Goal: Task Accomplishment & Management: Manage account settings

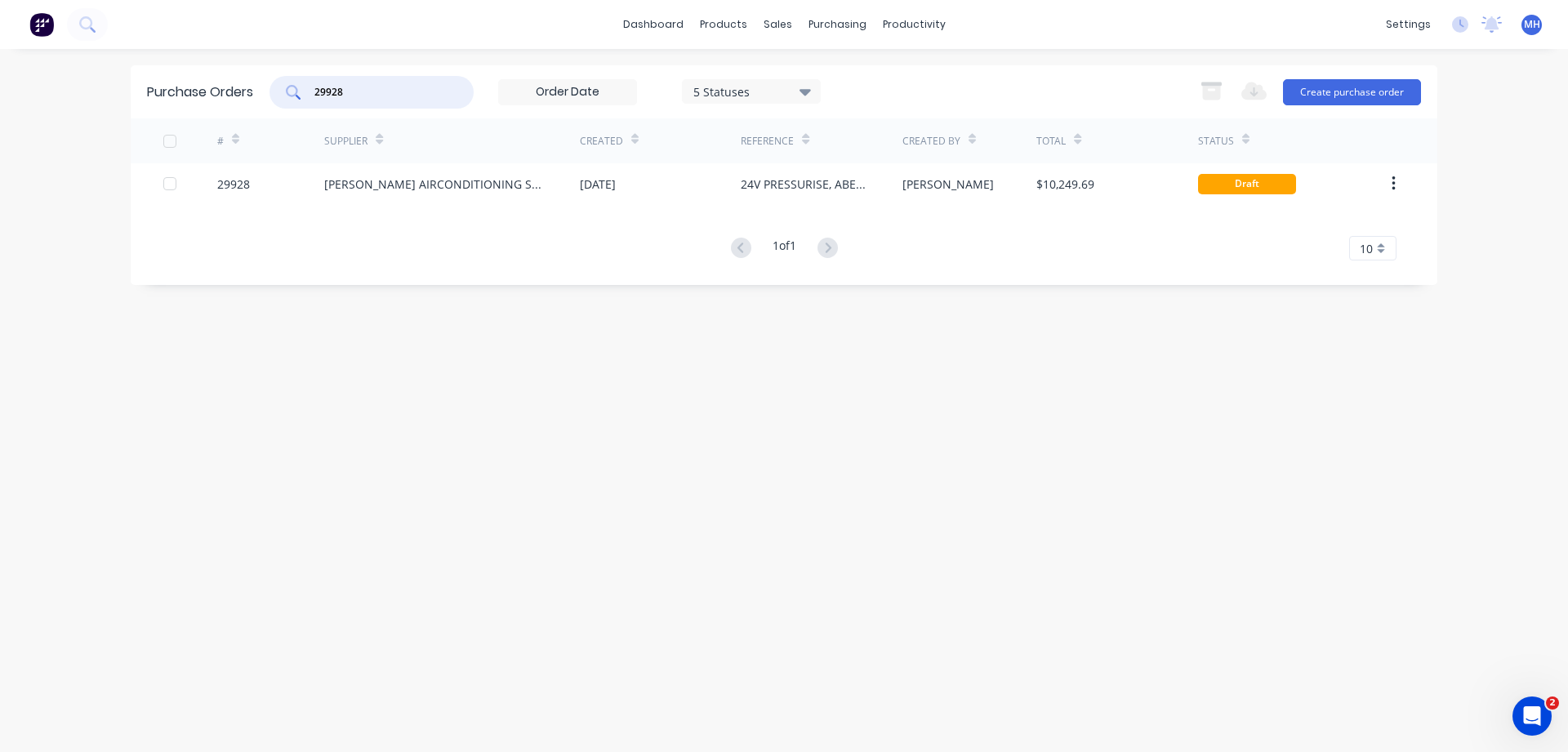
drag, startPoint x: 363, startPoint y: 87, endPoint x: 256, endPoint y: 94, distance: 107.2
click at [313, 94] on input "29928" at bounding box center [380, 92] width 135 height 16
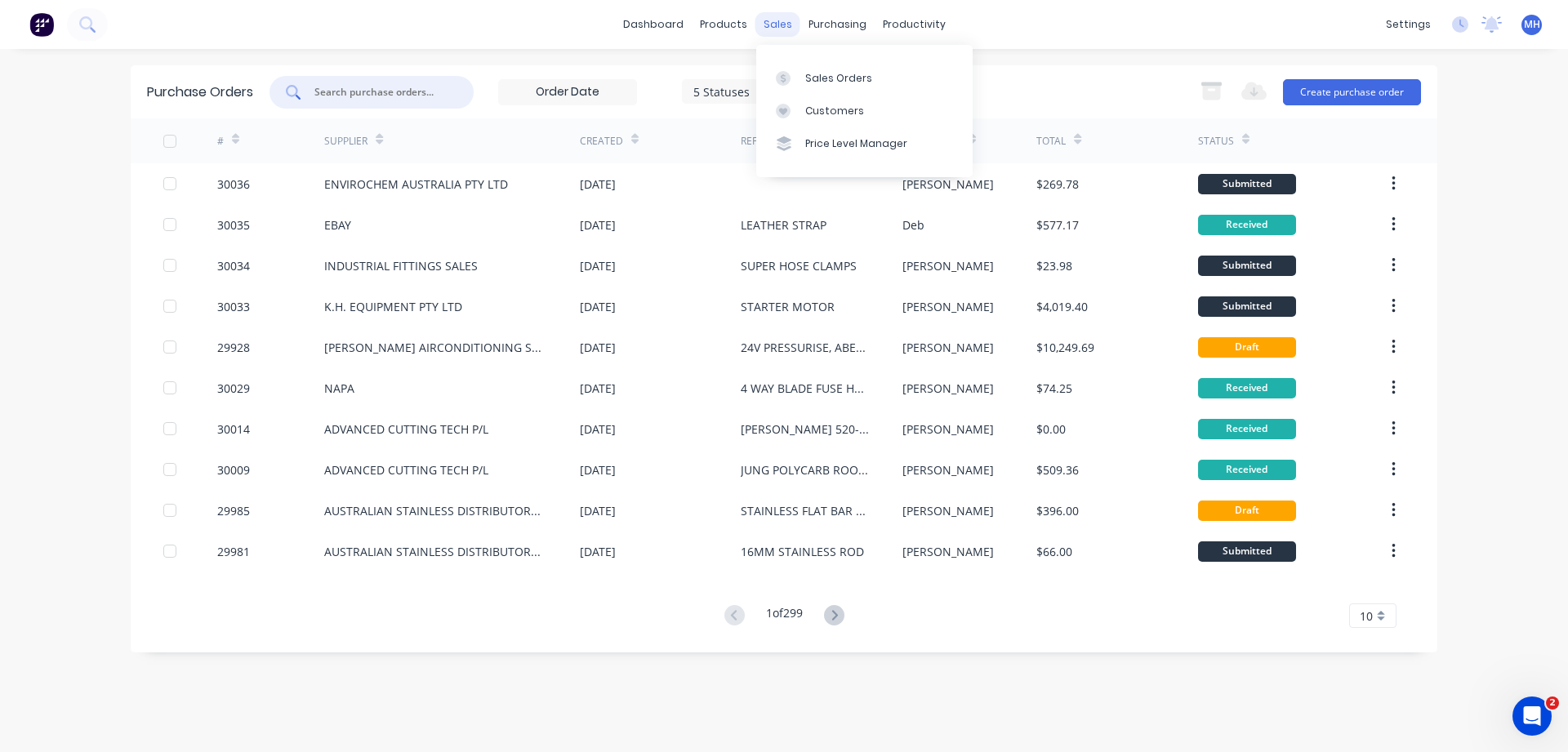
click at [768, 28] on div "sales" at bounding box center [778, 24] width 45 height 24
click at [825, 76] on div "Sales Orders" at bounding box center [839, 78] width 67 height 15
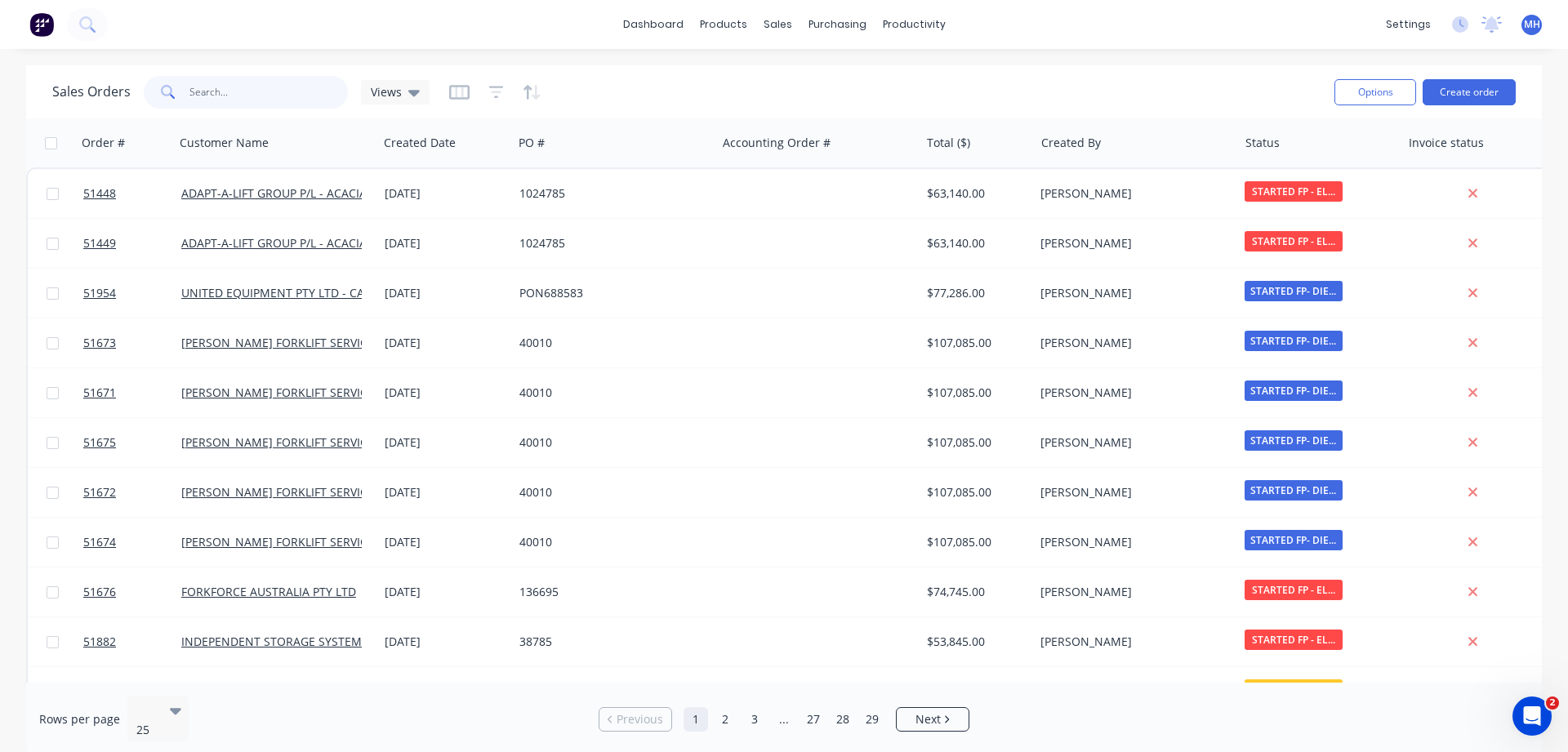
click at [227, 96] on input "text" at bounding box center [269, 92] width 159 height 33
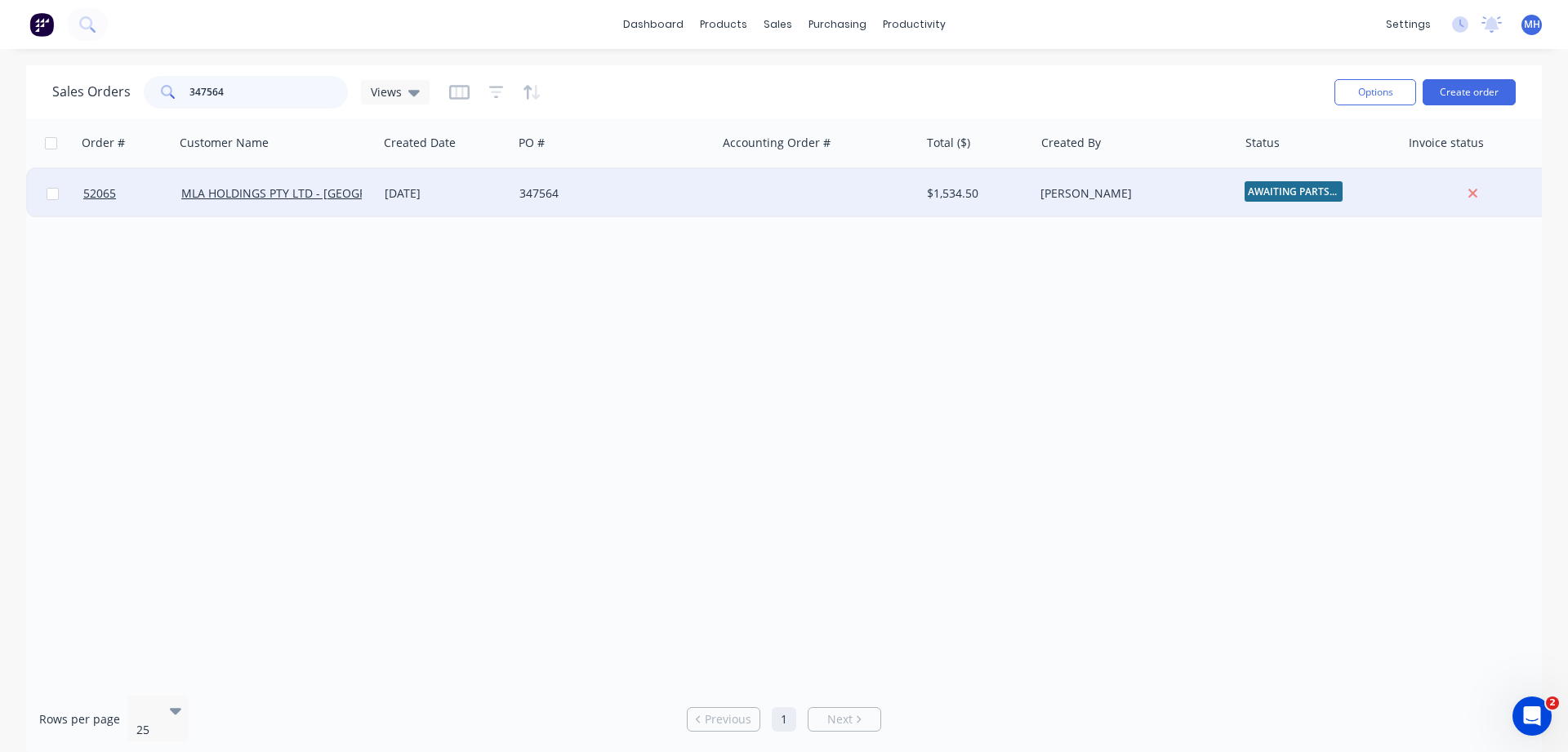
type input "347564"
click at [290, 212] on div "MLA HOLDINGS PTY LTD - [GEOGRAPHIC_DATA]" at bounding box center [277, 193] width 203 height 49
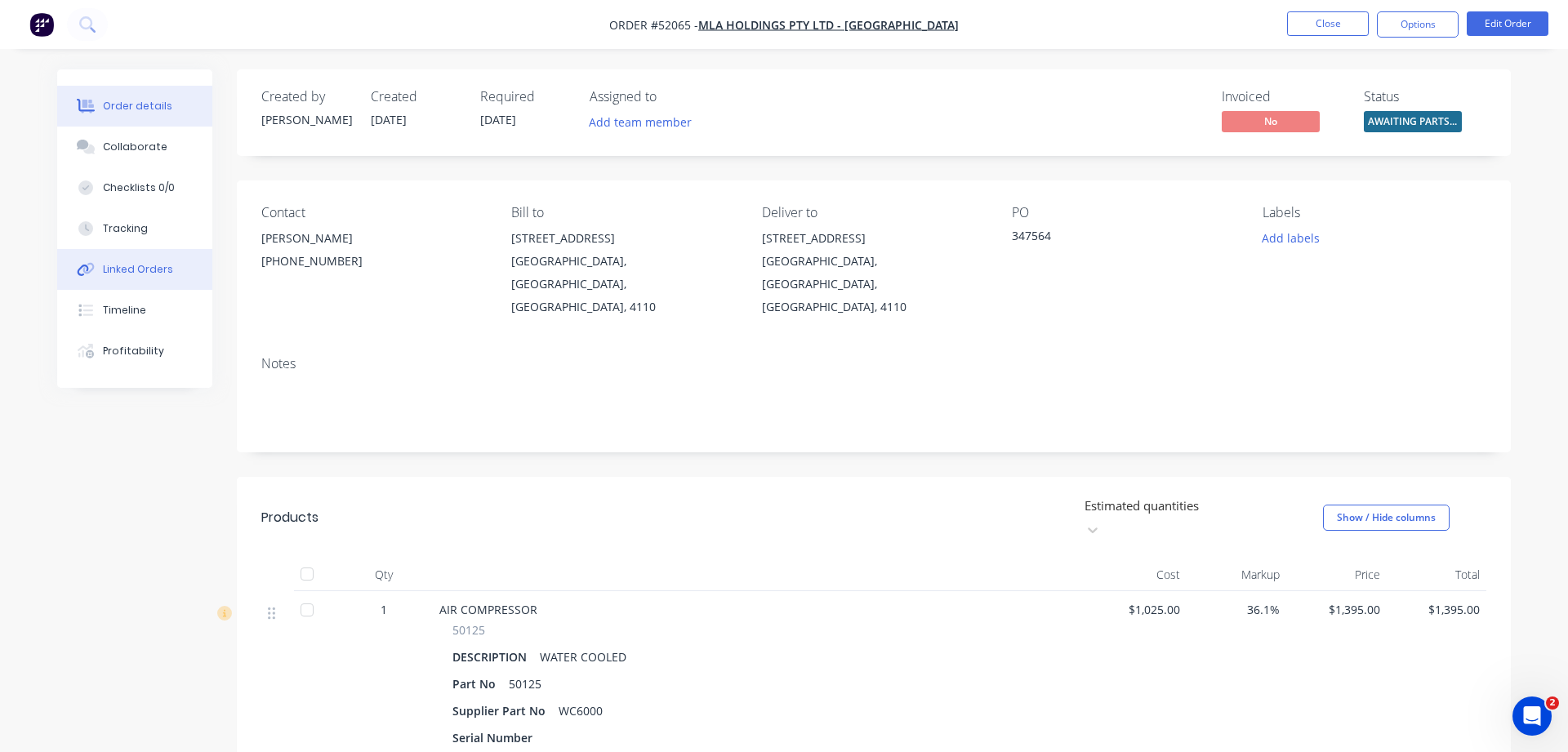
click at [151, 275] on div "Linked Orders" at bounding box center [138, 269] width 71 height 15
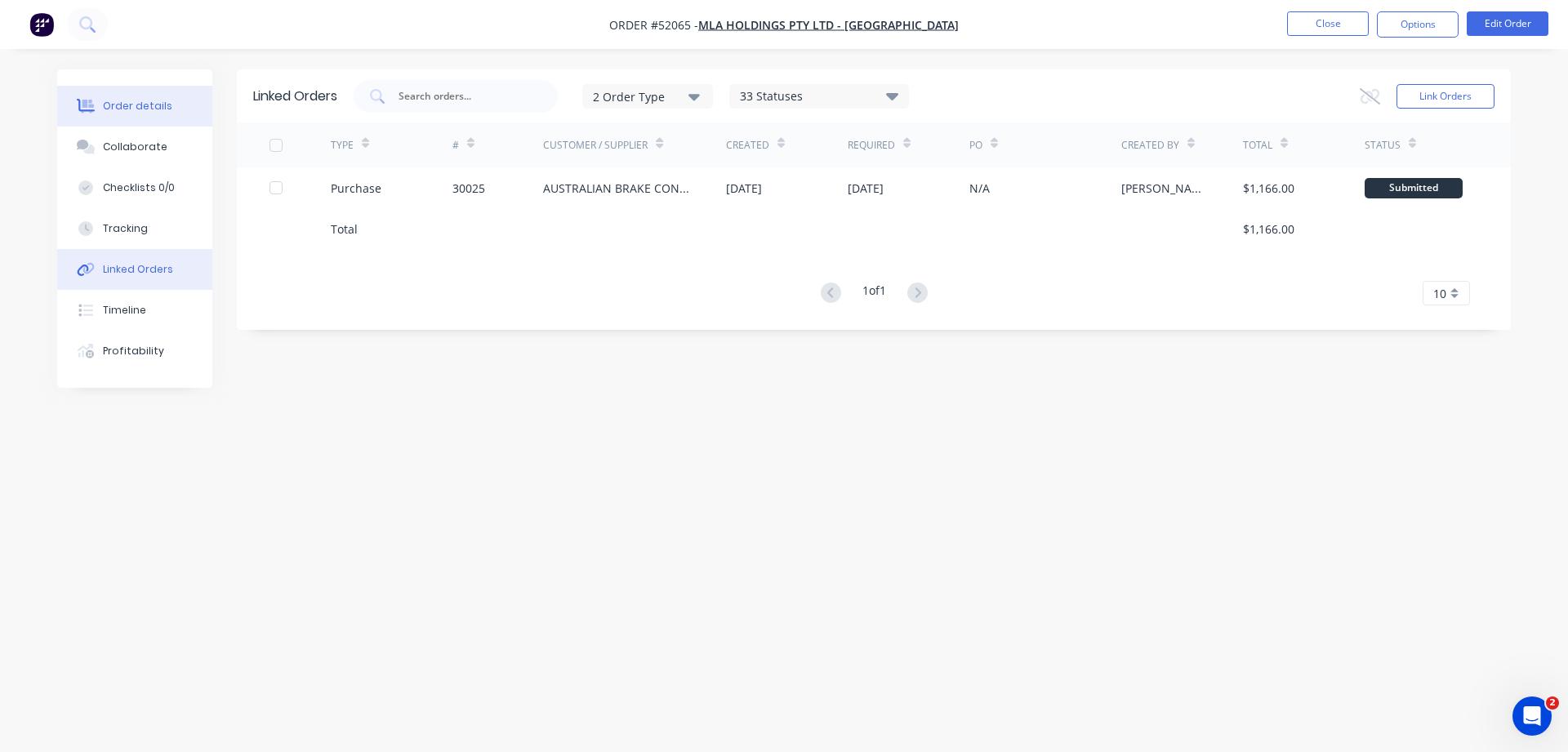
click at [113, 114] on button "Order details" at bounding box center [134, 106] width 155 height 40
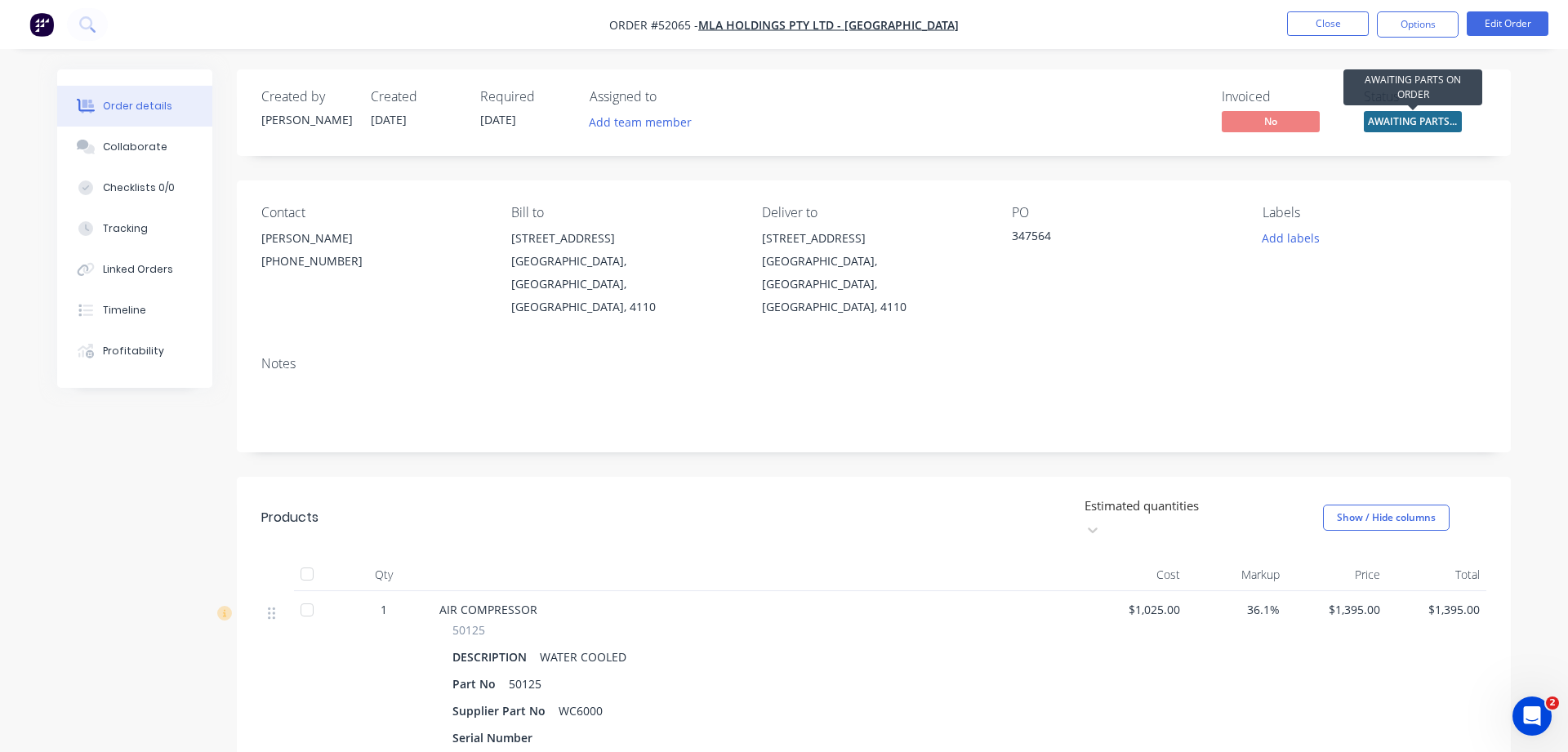
click at [1399, 120] on span "AWAITING PARTS ..." at bounding box center [1413, 121] width 98 height 21
click at [865, 621] on div "50125" at bounding box center [759, 630] width 614 height 17
click at [1405, 120] on span "AWAITING PARTS ..." at bounding box center [1413, 121] width 98 height 21
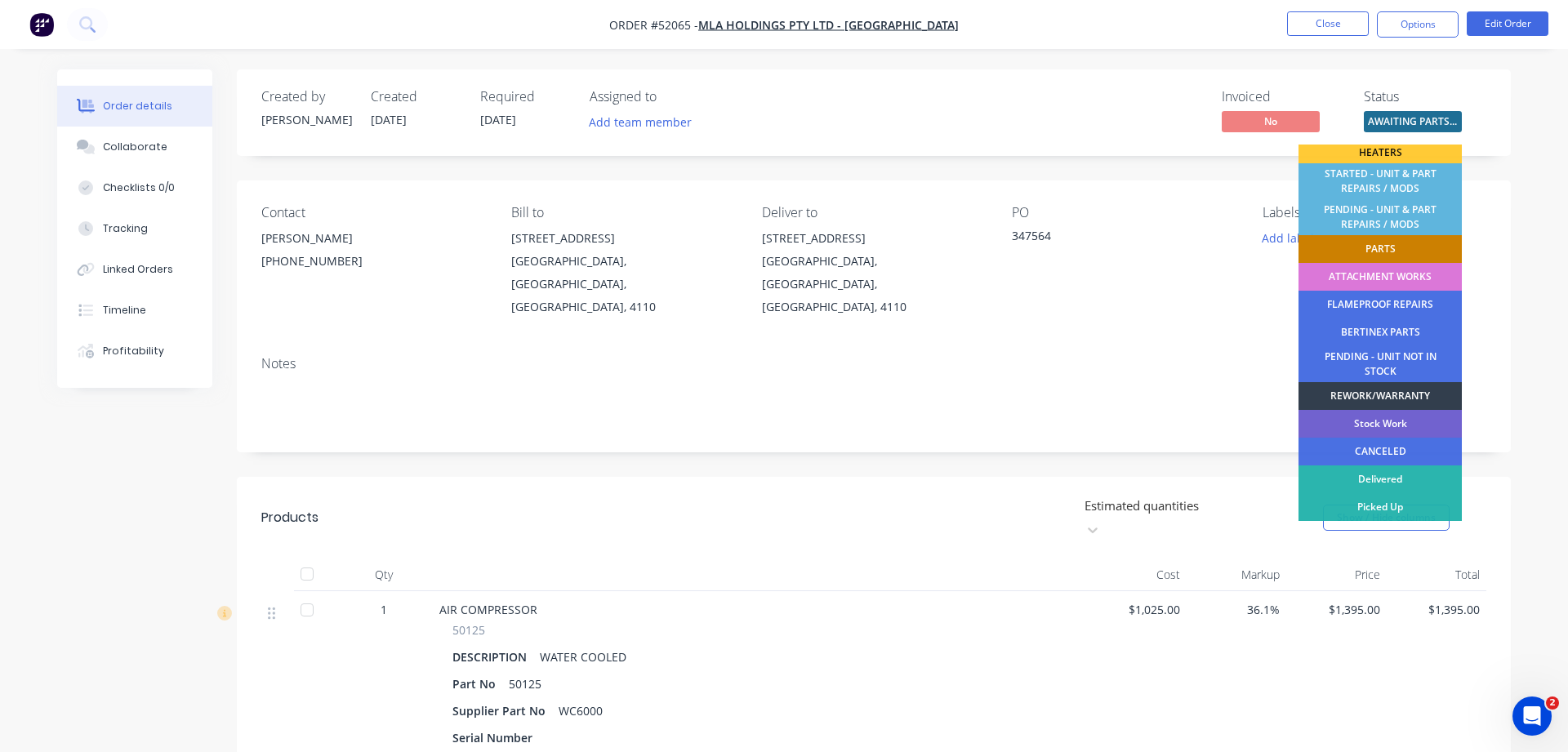
click at [1353, 247] on div "PARTS" at bounding box center [1380, 249] width 164 height 28
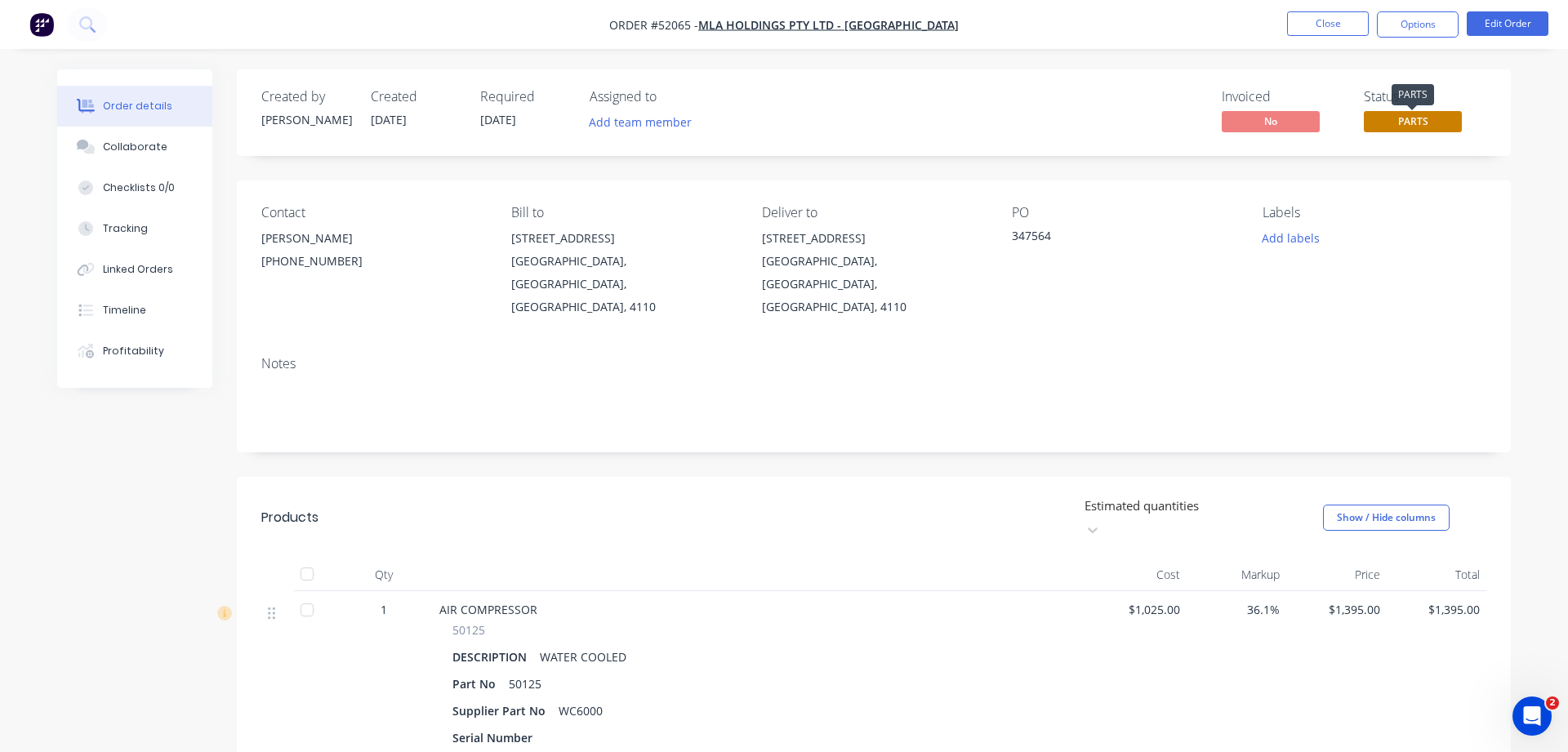
click at [1395, 127] on span "PARTS" at bounding box center [1413, 121] width 98 height 21
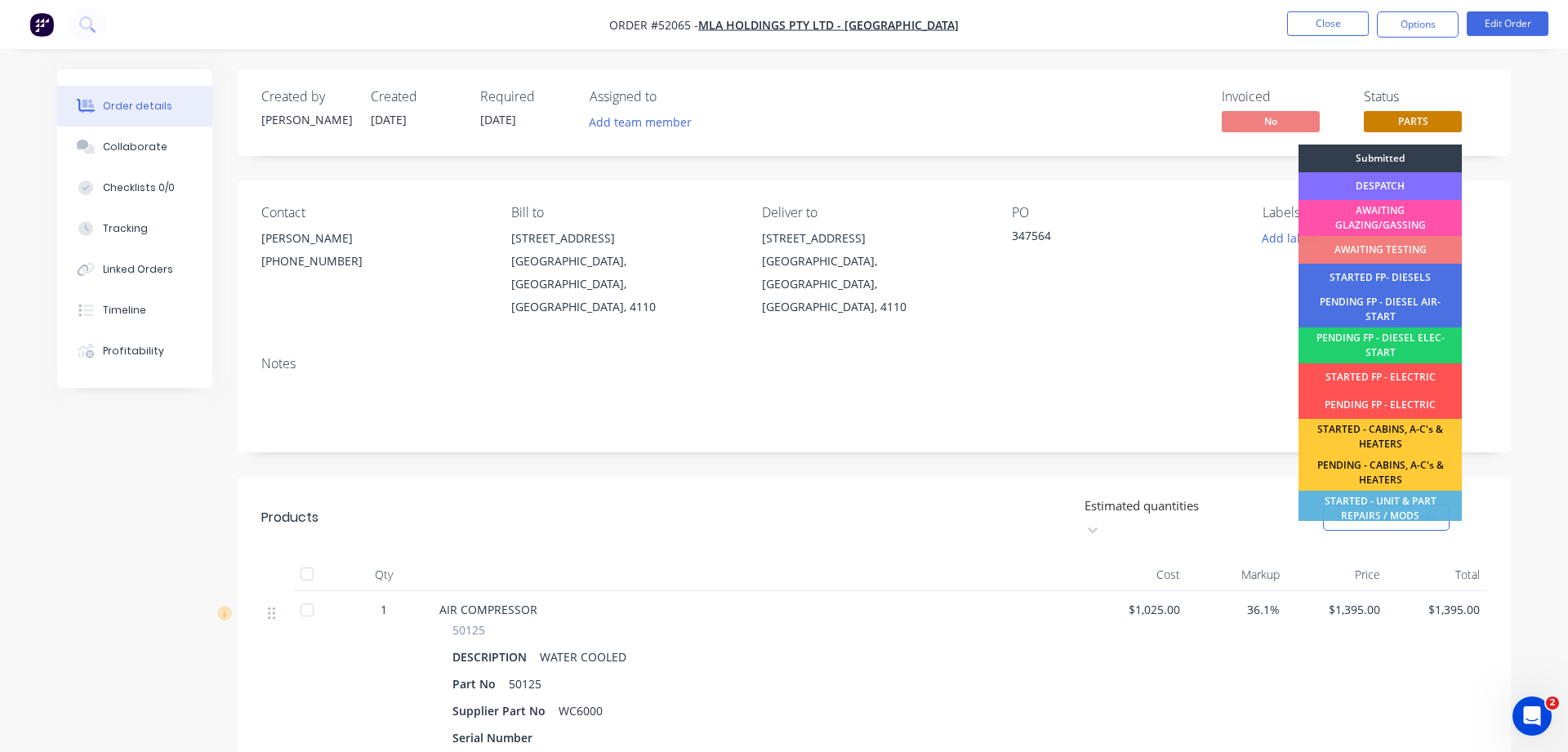
click at [1388, 185] on div "DESPATCH" at bounding box center [1380, 186] width 164 height 28
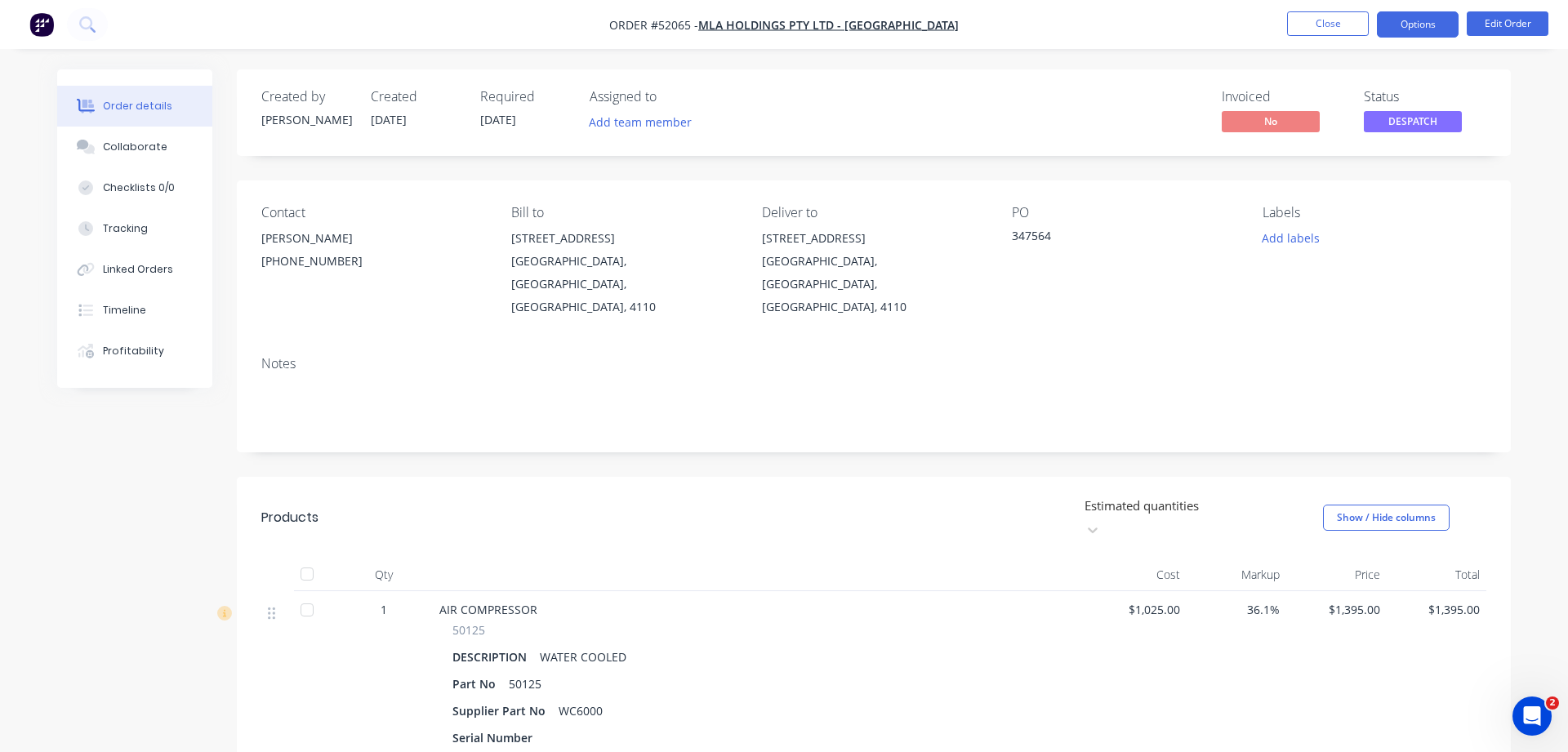
click at [1409, 20] on button "Options" at bounding box center [1417, 24] width 82 height 26
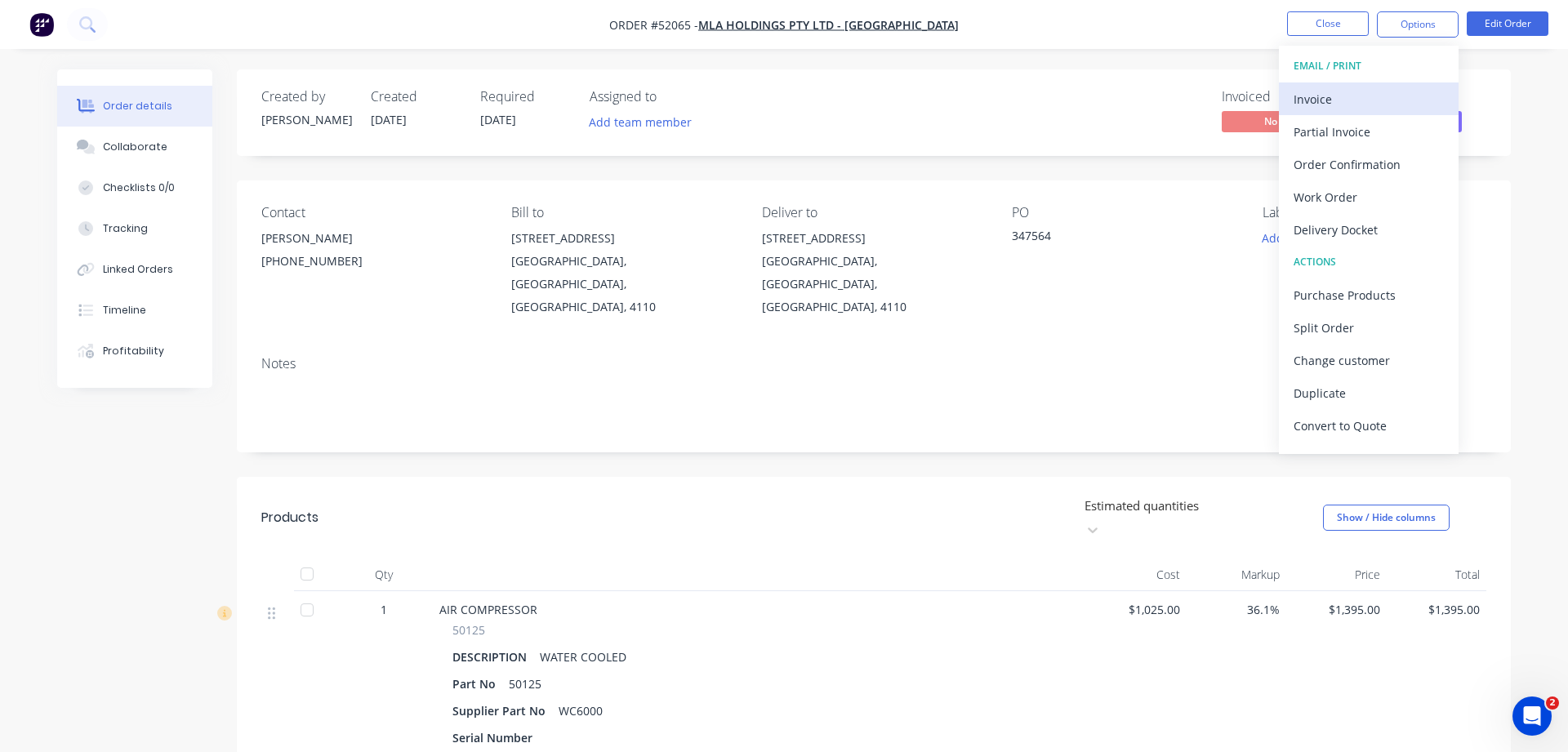
click at [1304, 102] on div "Invoice" at bounding box center [1369, 98] width 150 height 23
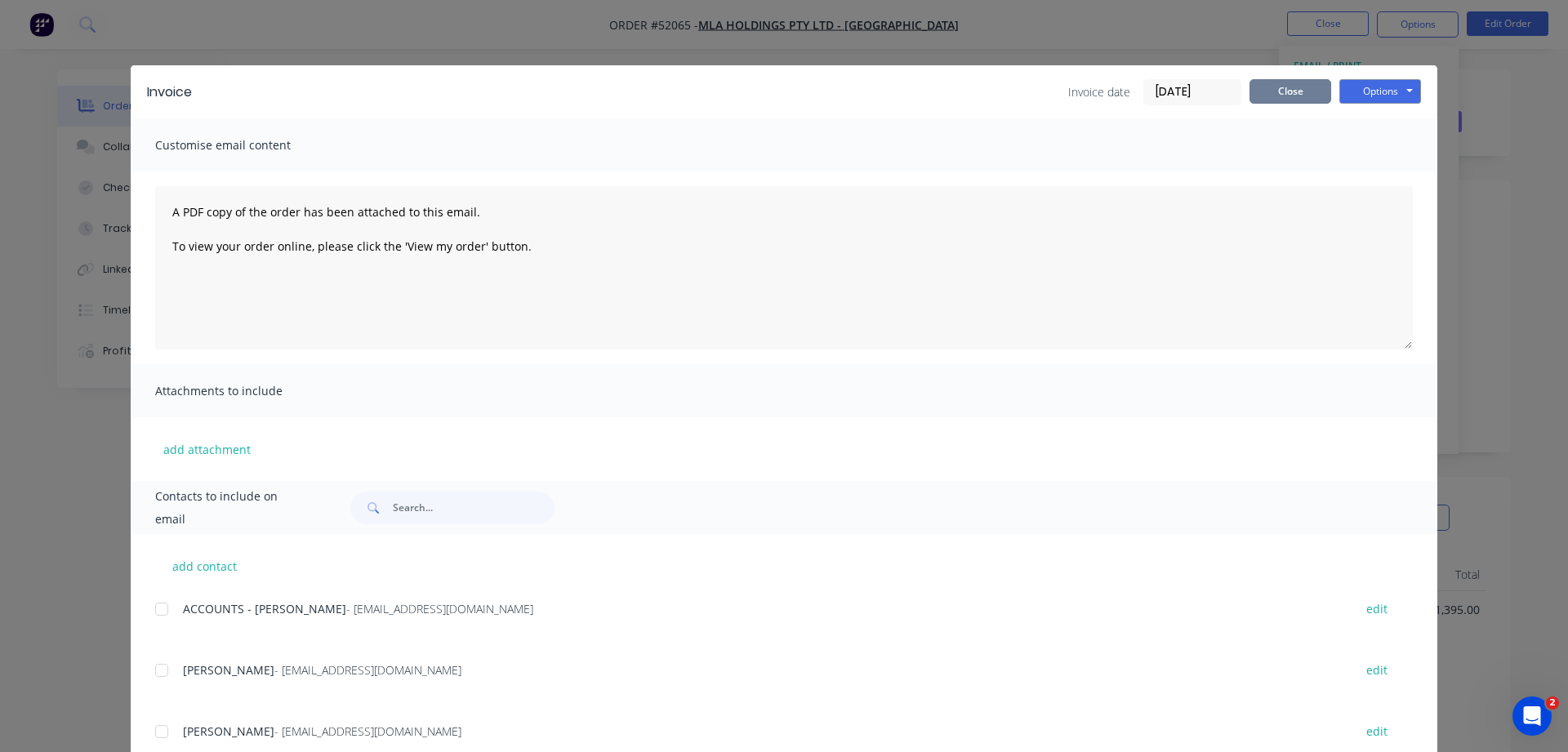
click at [1286, 91] on button "Close" at bounding box center [1290, 91] width 82 height 24
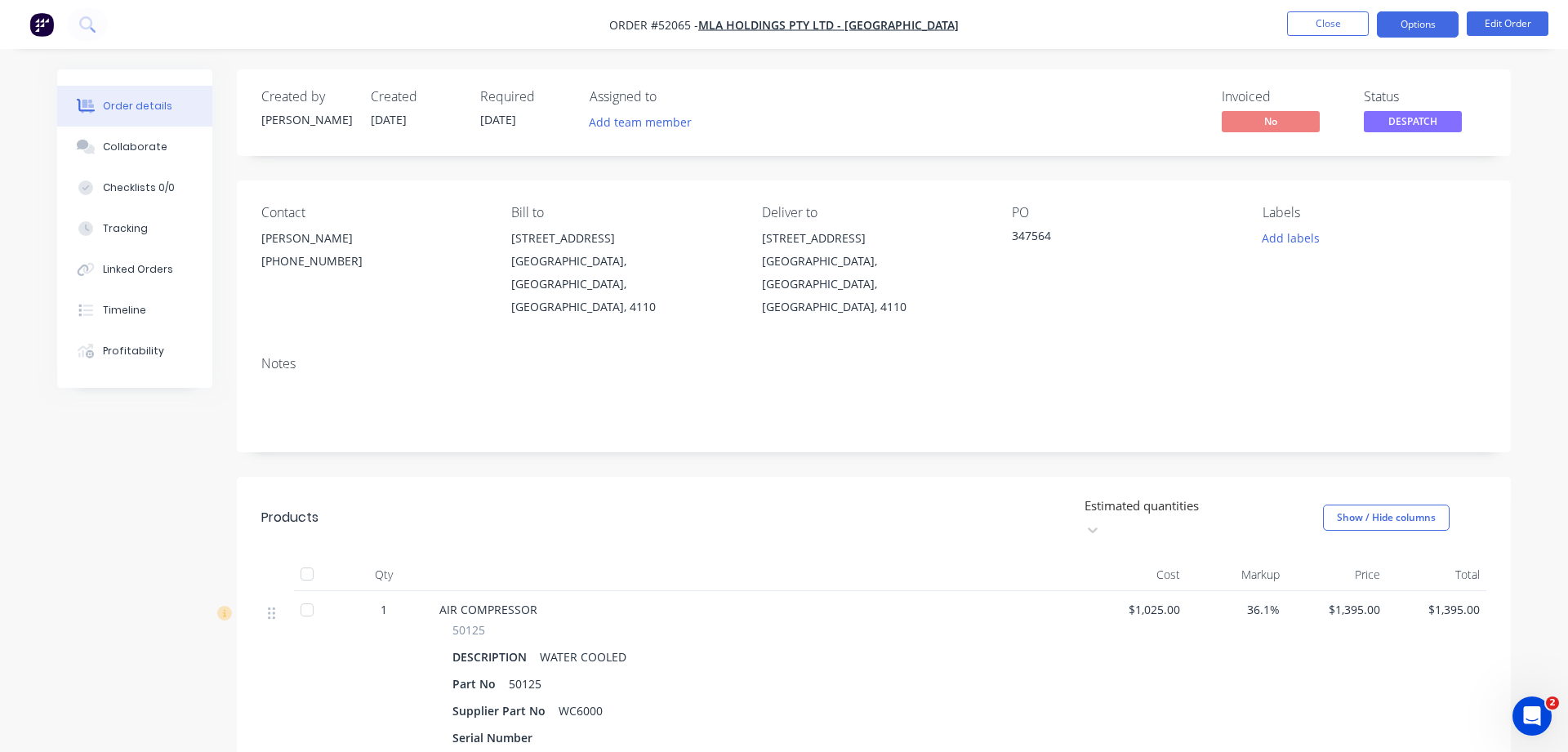
click at [1407, 25] on button "Options" at bounding box center [1417, 24] width 82 height 26
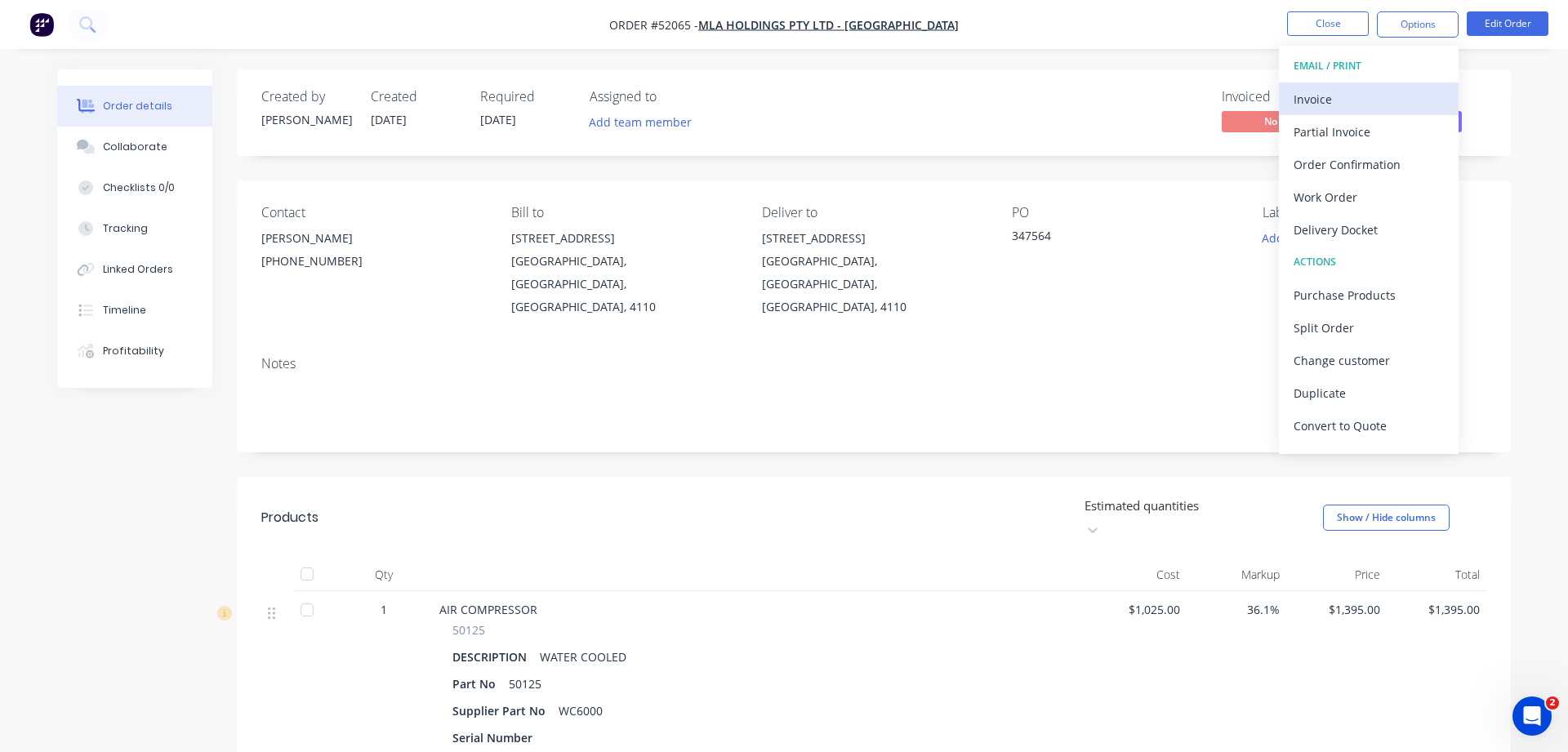
click at [1366, 95] on div "Invoice" at bounding box center [1369, 98] width 150 height 23
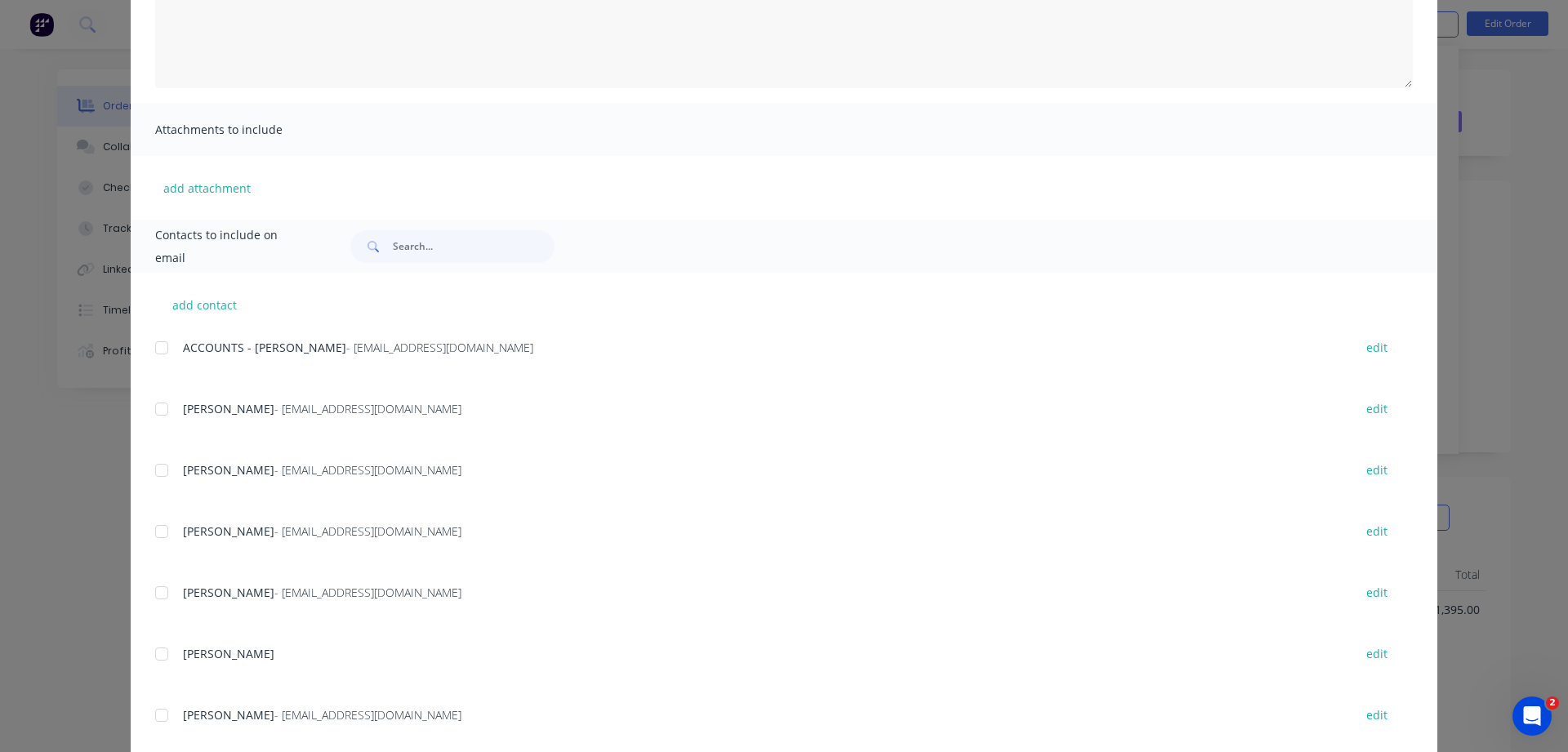
scroll to position [279, 0]
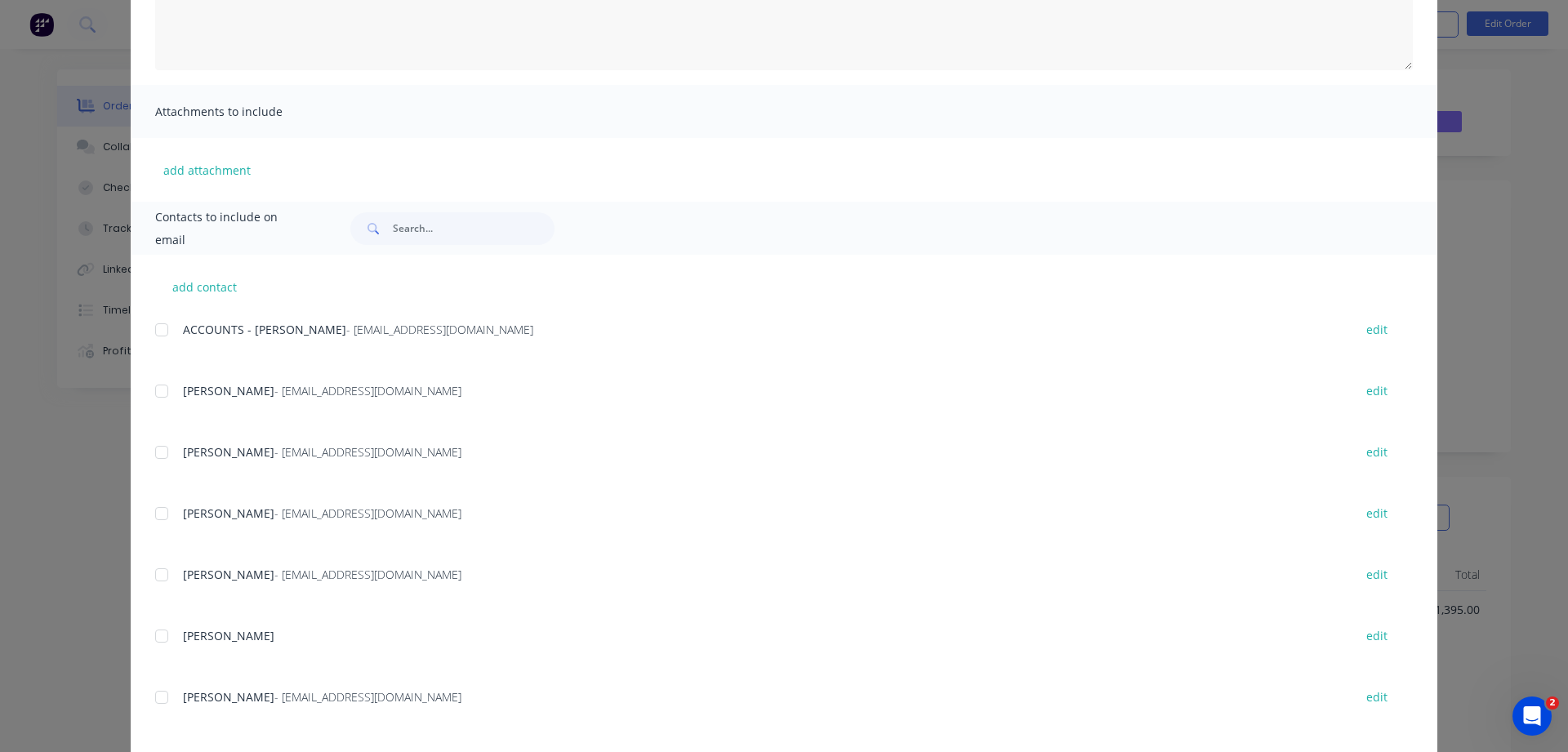
click at [162, 333] on div at bounding box center [162, 330] width 33 height 33
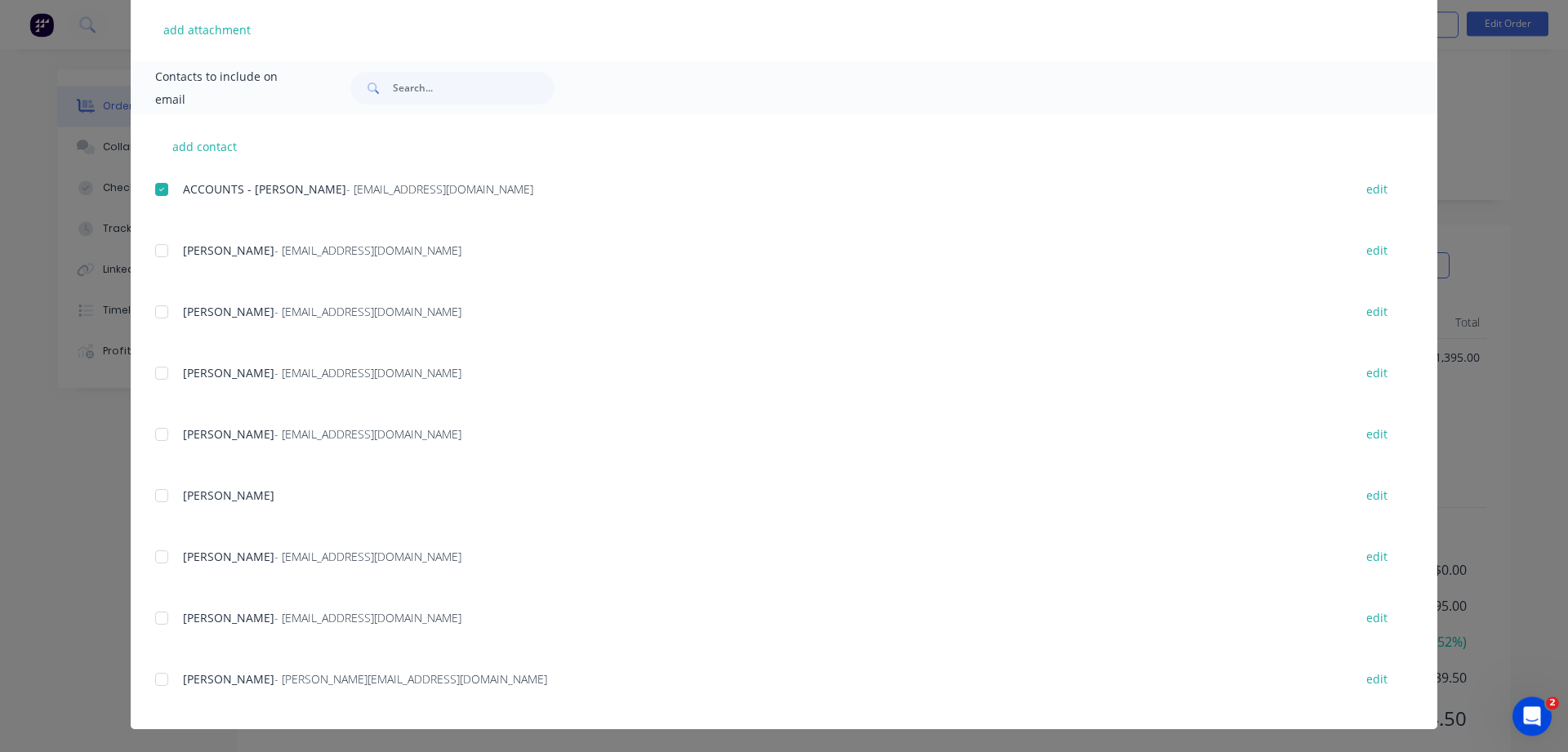
scroll to position [253, 0]
click at [165, 437] on div at bounding box center [162, 434] width 33 height 33
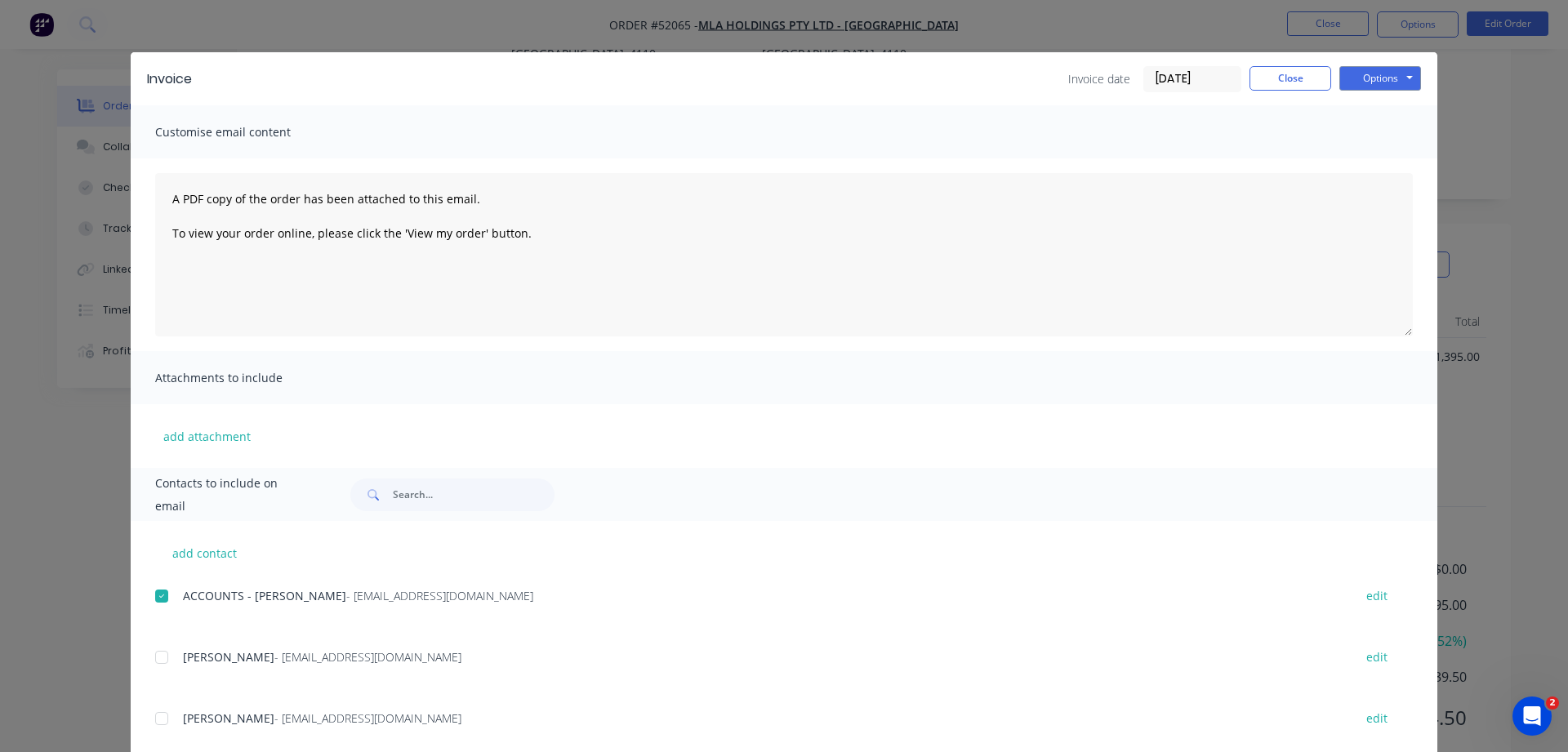
scroll to position [0, 0]
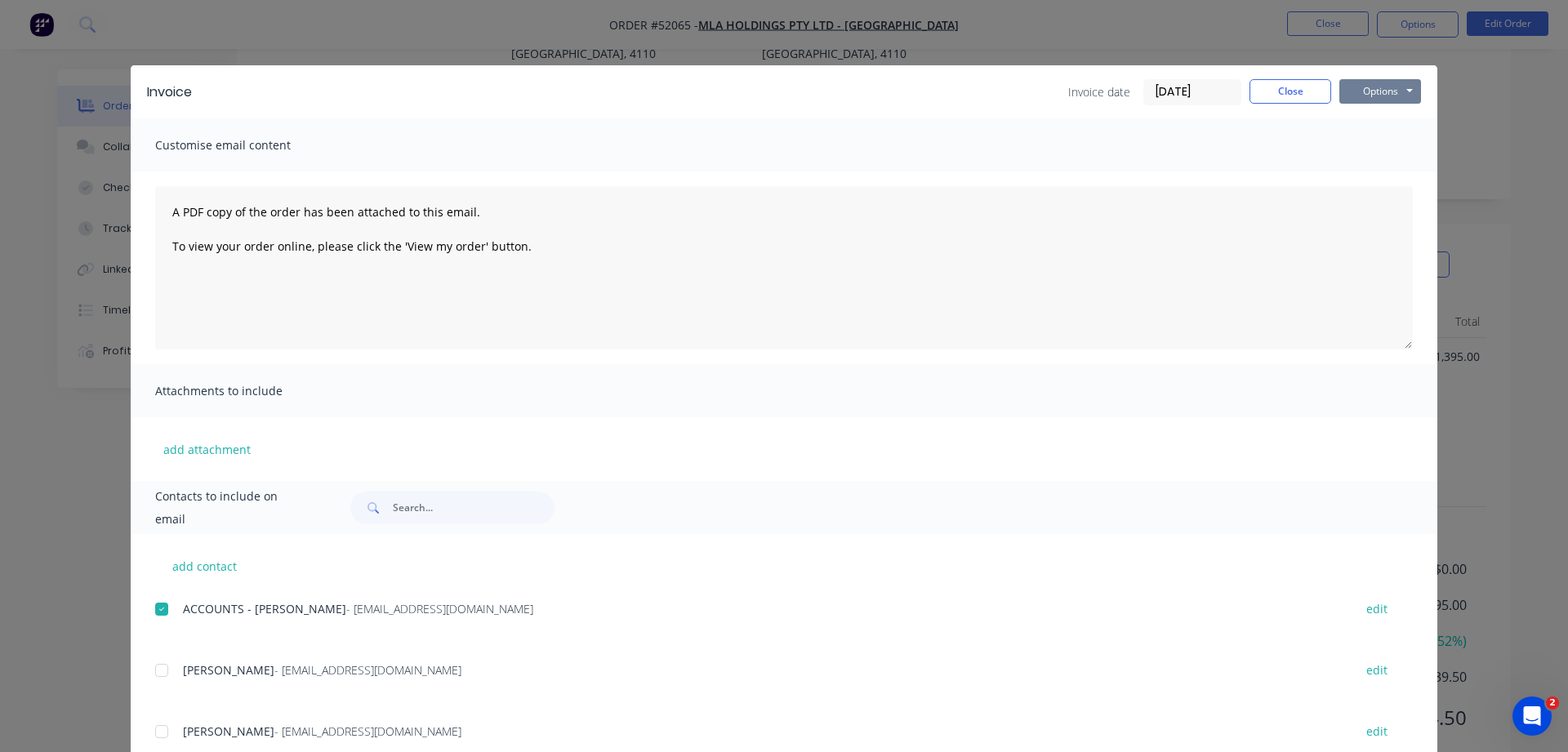
click at [1371, 85] on button "Options" at bounding box center [1380, 91] width 82 height 24
click at [1392, 180] on button "Email" at bounding box center [1391, 174] width 104 height 27
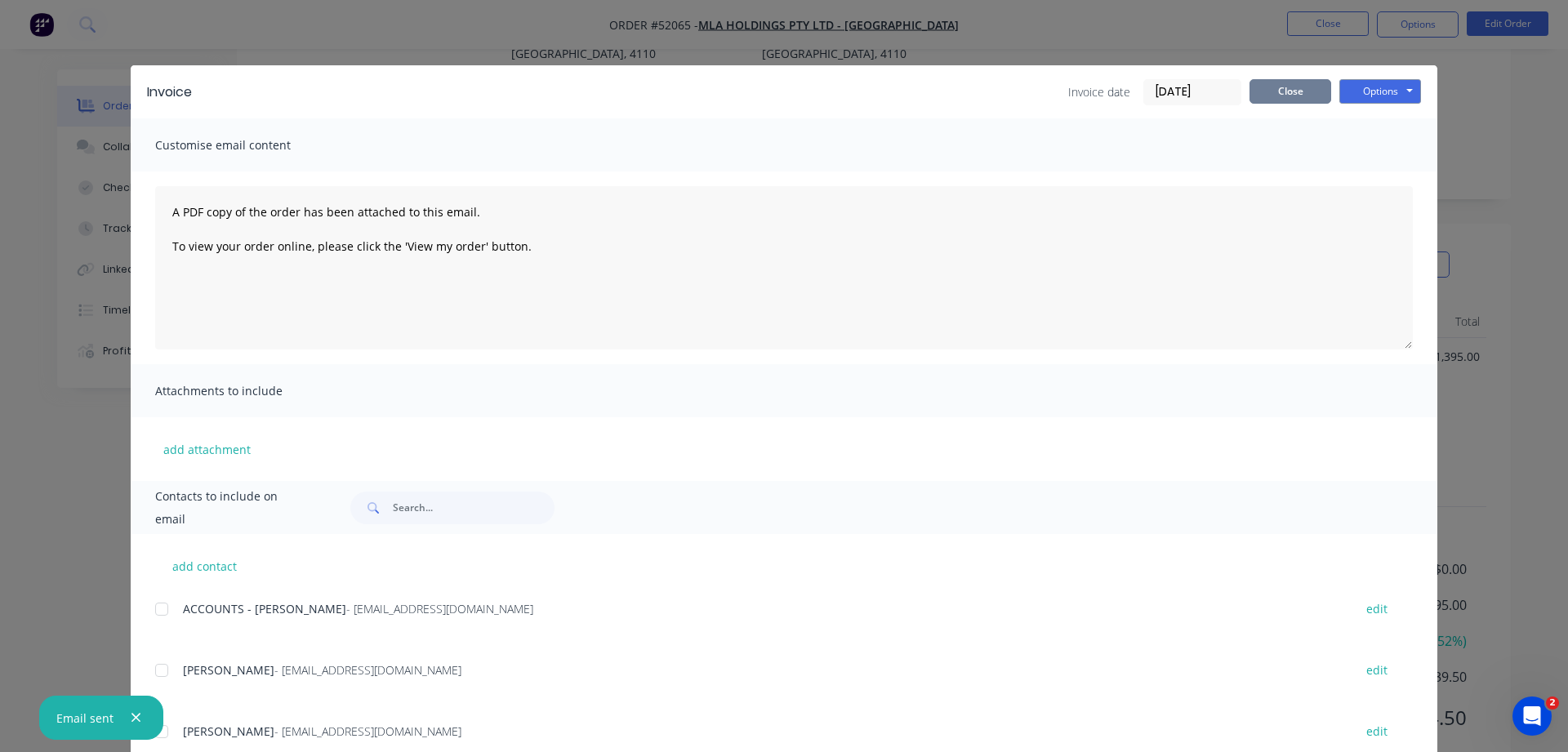
click at [1298, 84] on button "Close" at bounding box center [1290, 91] width 82 height 24
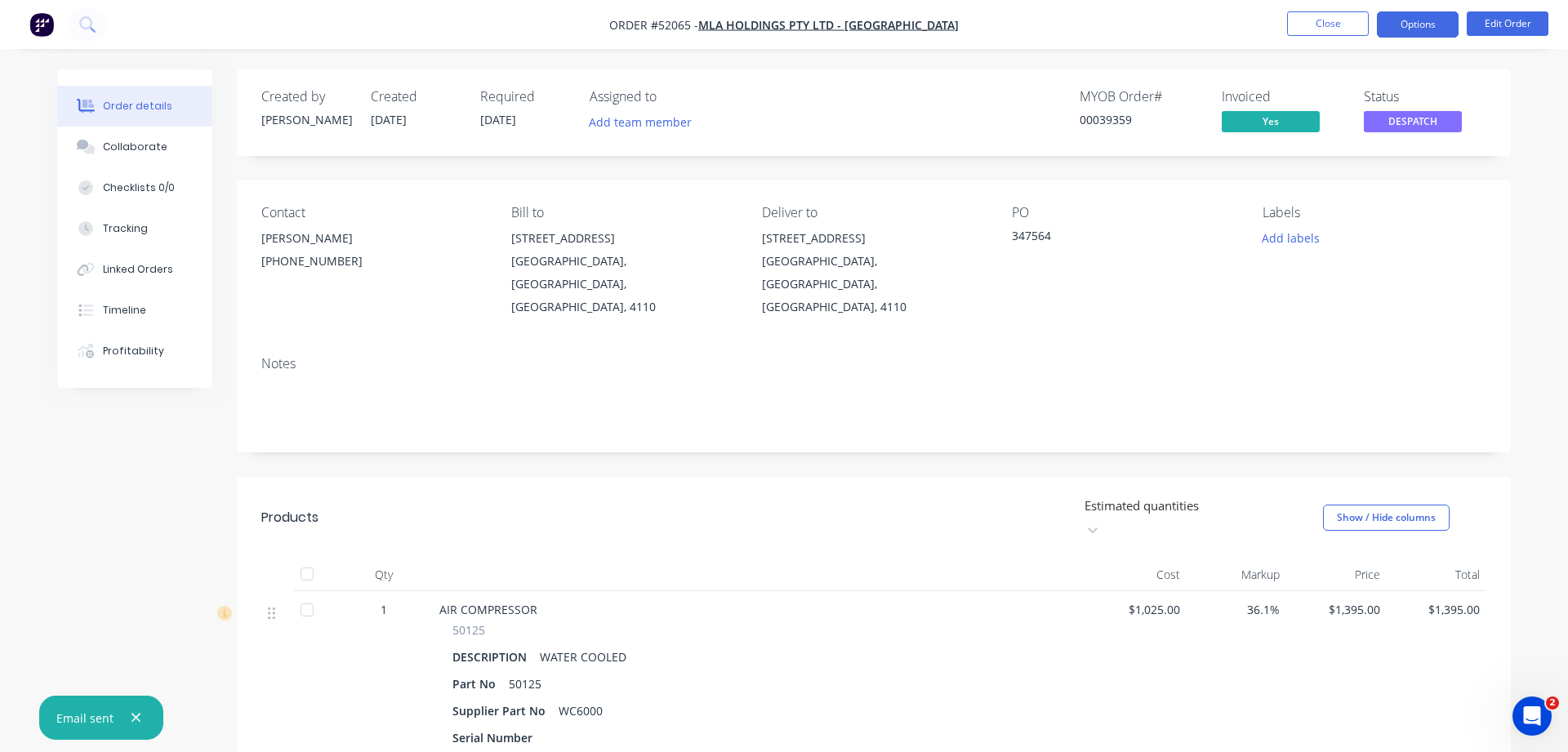
click at [1394, 22] on button "Options" at bounding box center [1417, 24] width 82 height 26
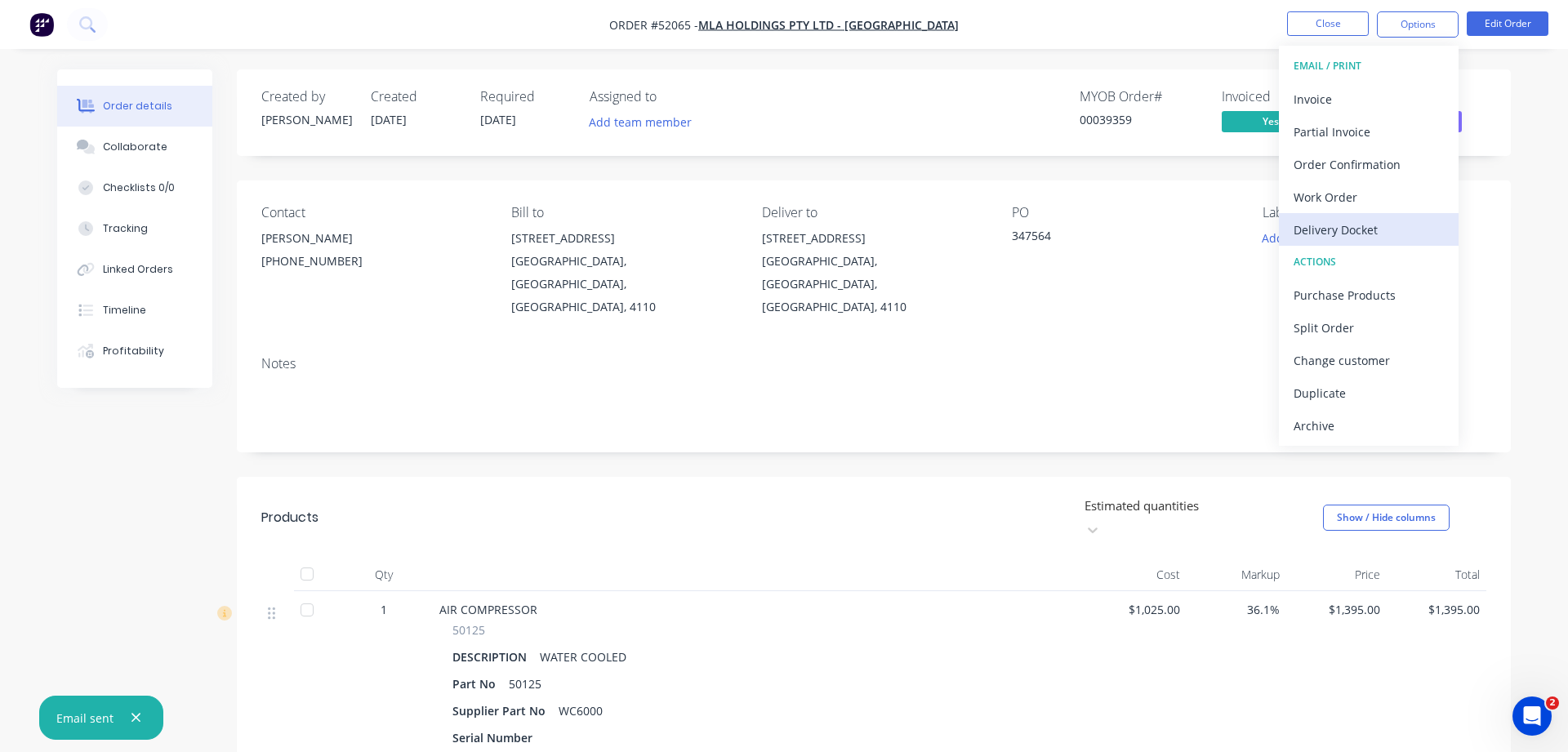
click at [1348, 227] on div "Delivery Docket" at bounding box center [1369, 229] width 150 height 23
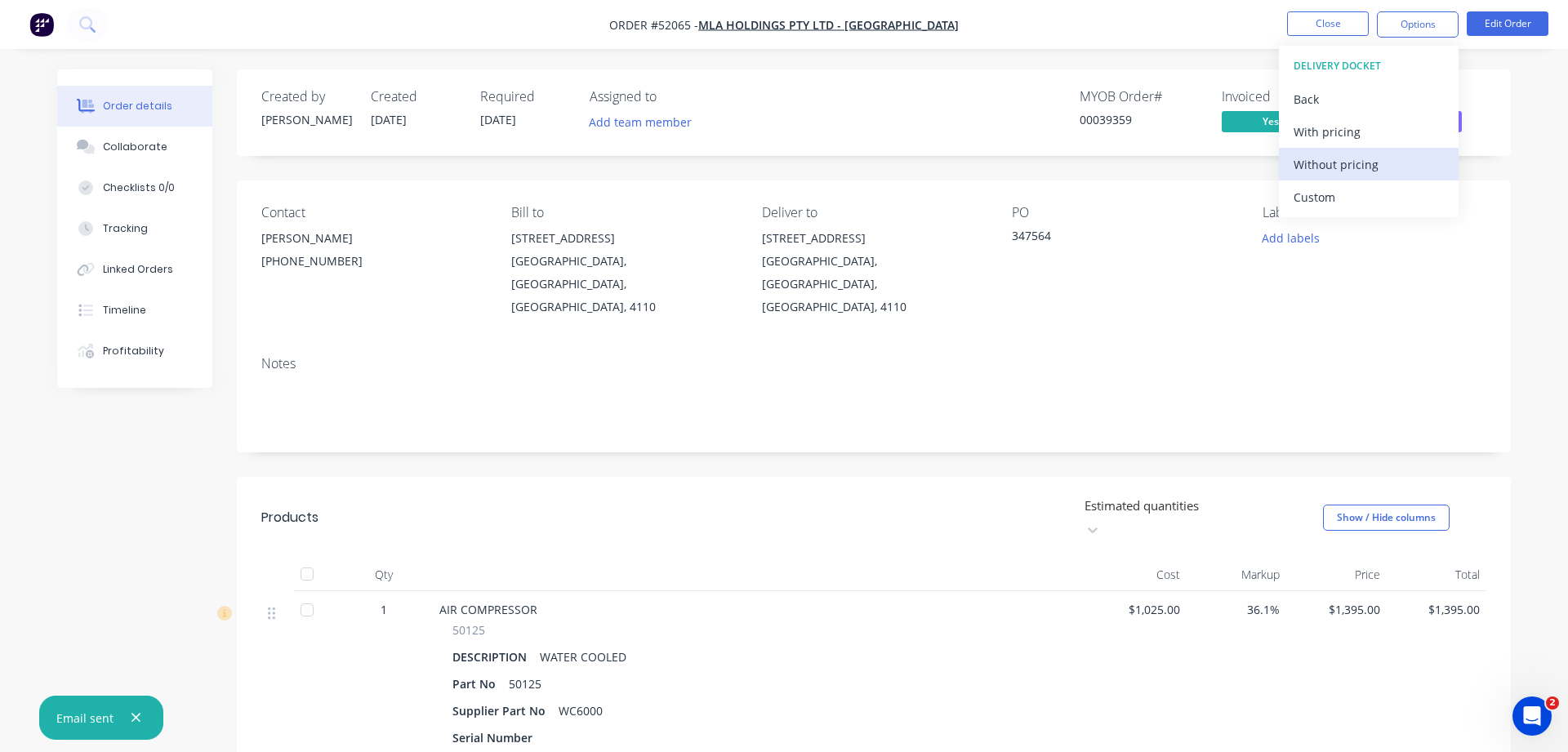
click at [1320, 172] on div "Without pricing" at bounding box center [1369, 164] width 150 height 23
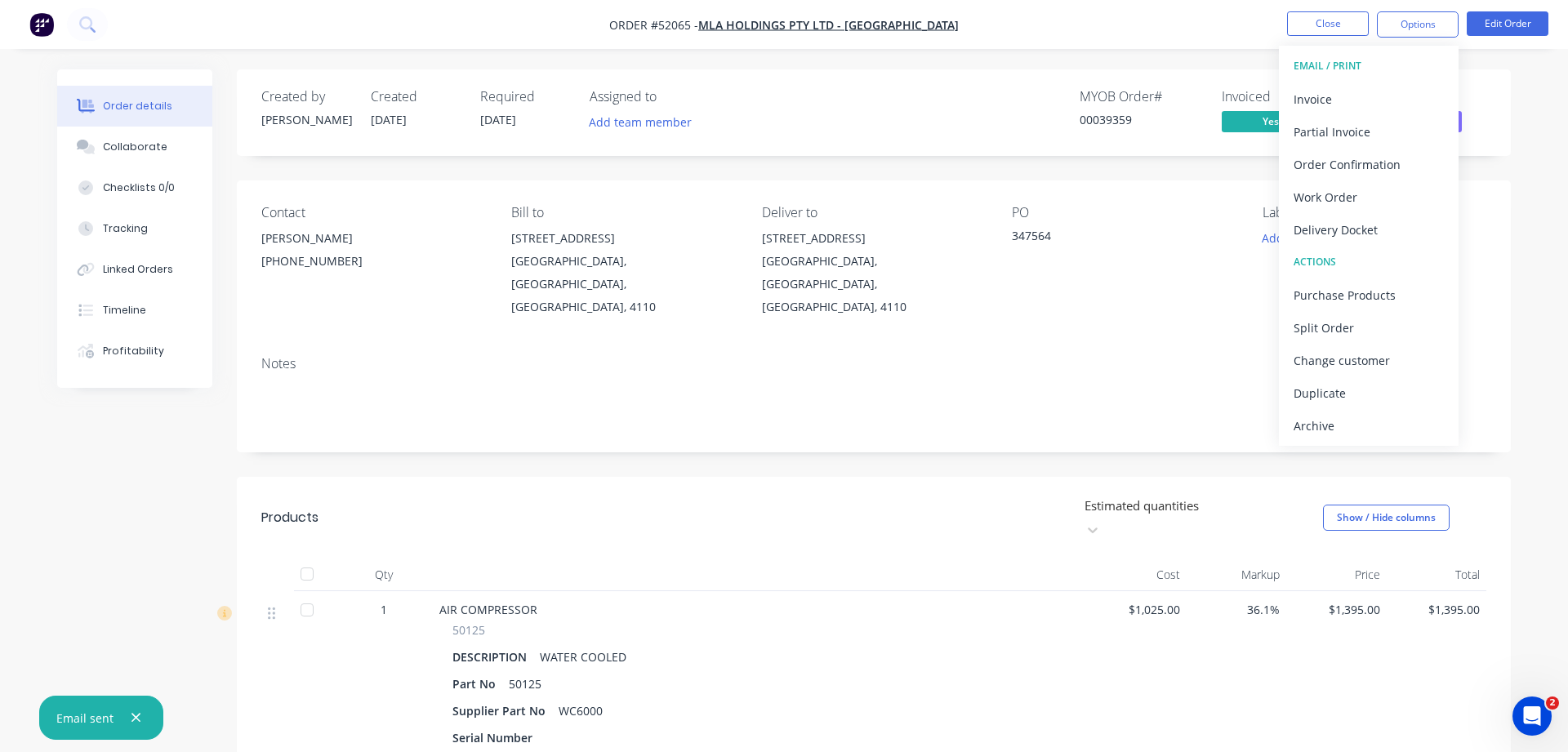
click at [999, 352] on div "Notes" at bounding box center [874, 397] width 1274 height 109
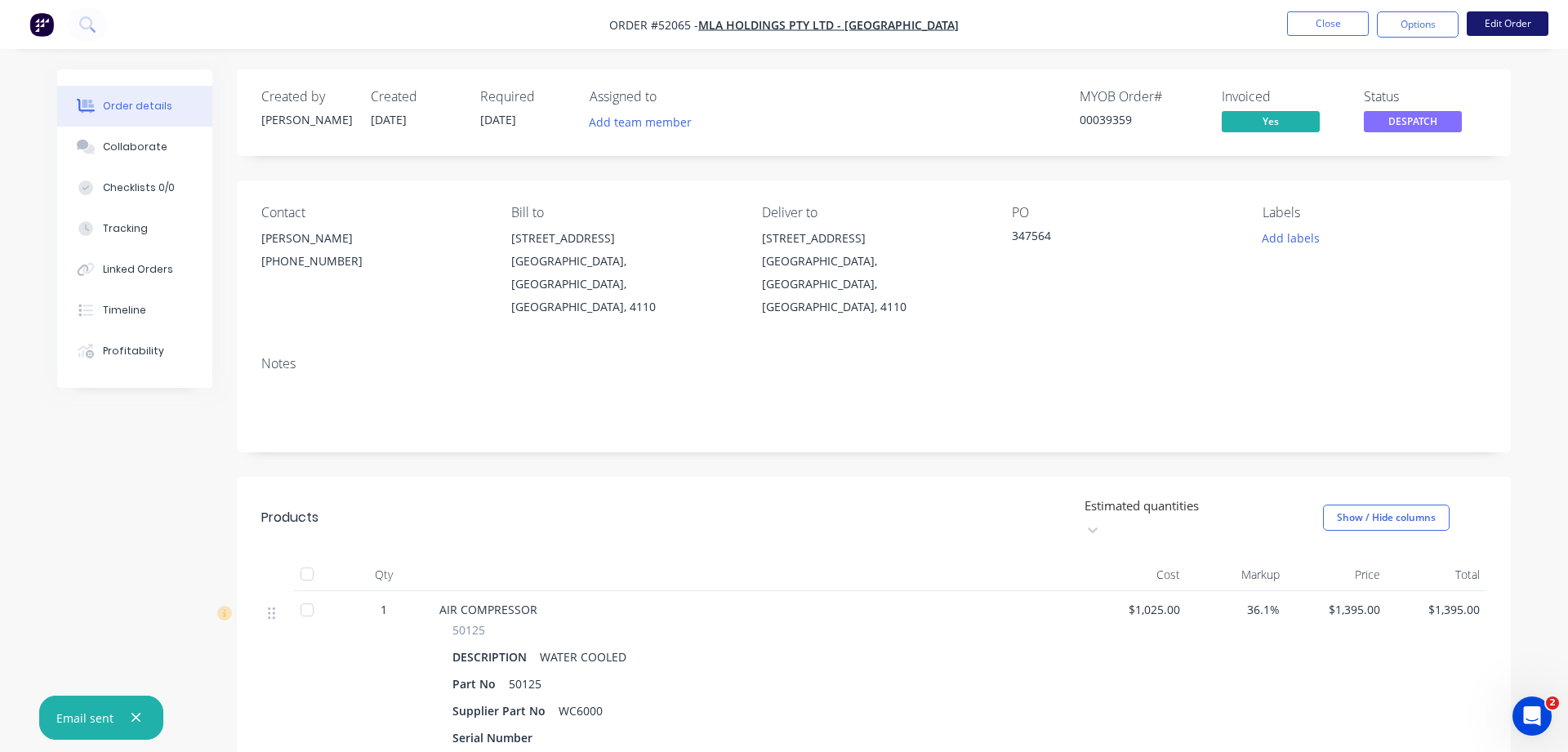
click at [1516, 27] on button "Edit Order" at bounding box center [1507, 23] width 82 height 24
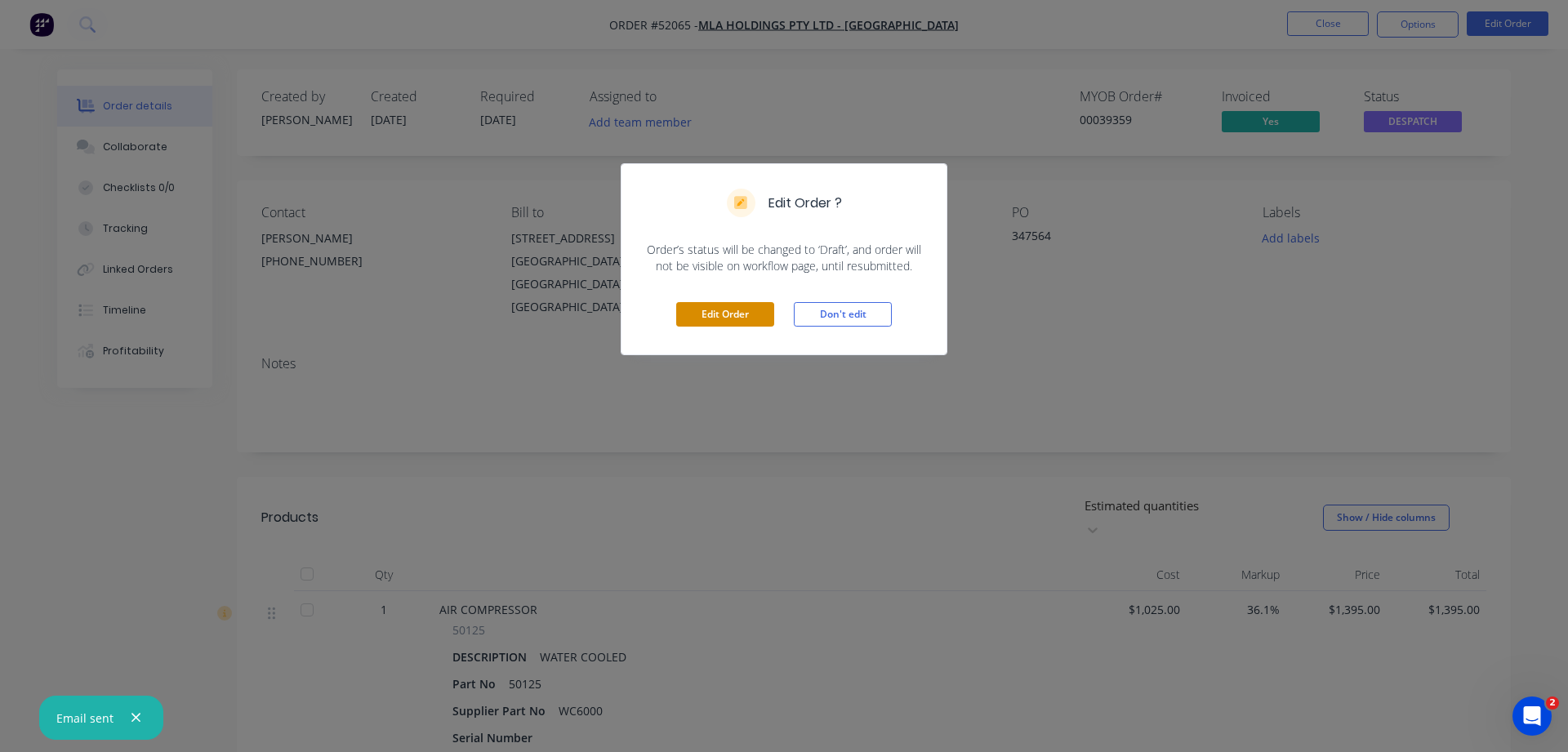
click at [728, 316] on button "Edit Order" at bounding box center [725, 314] width 98 height 24
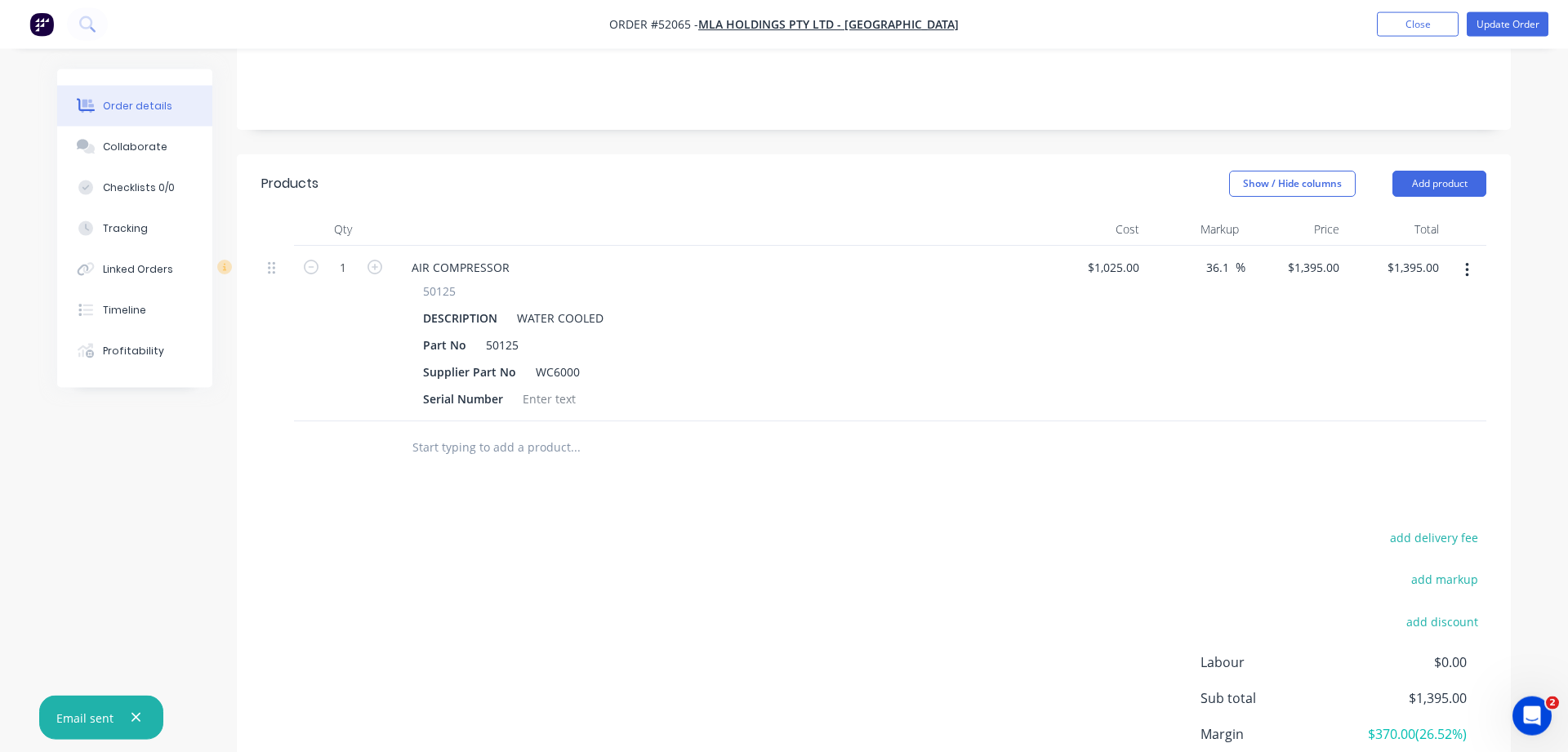
scroll to position [464, 0]
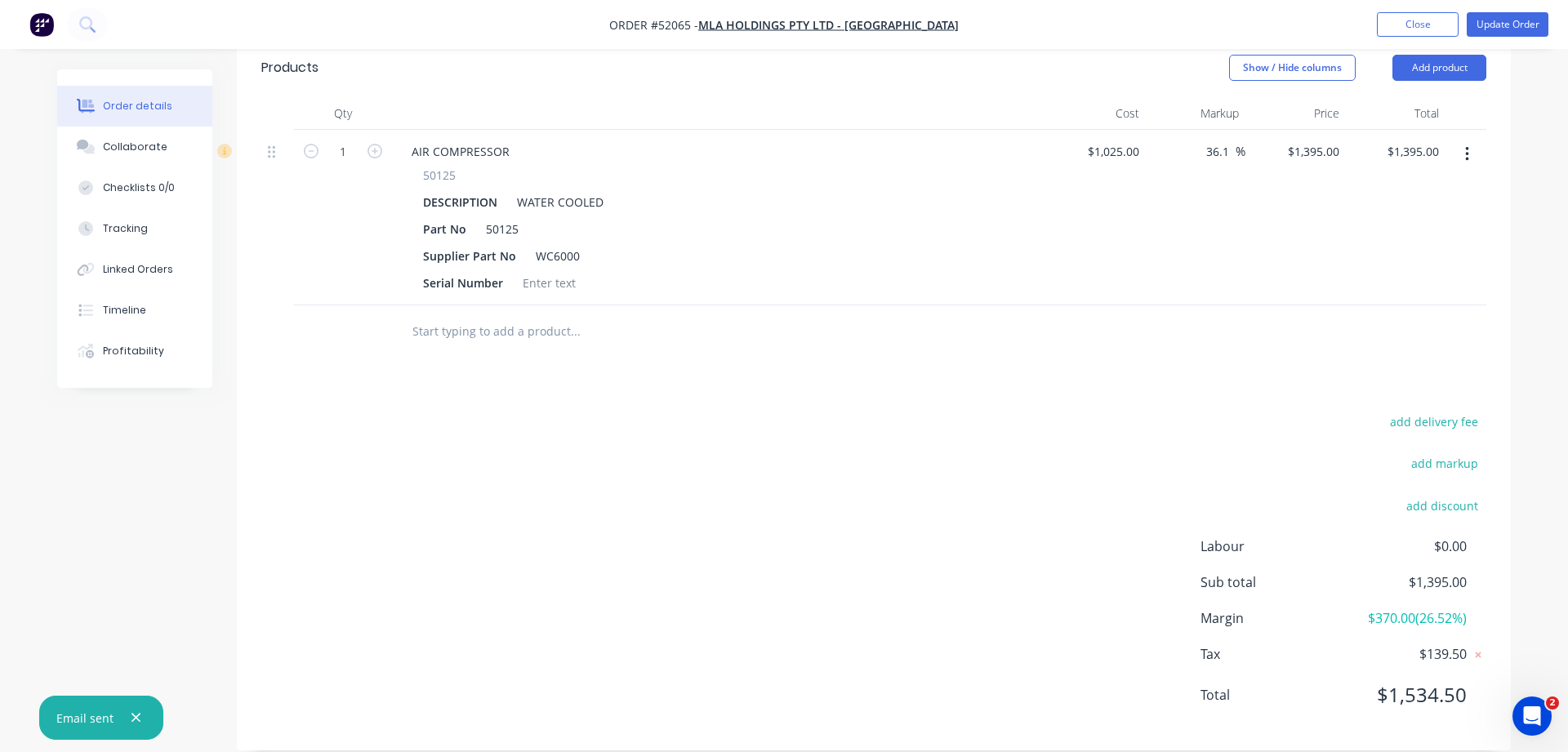
click at [441, 315] on input "text" at bounding box center [575, 332] width 327 height 33
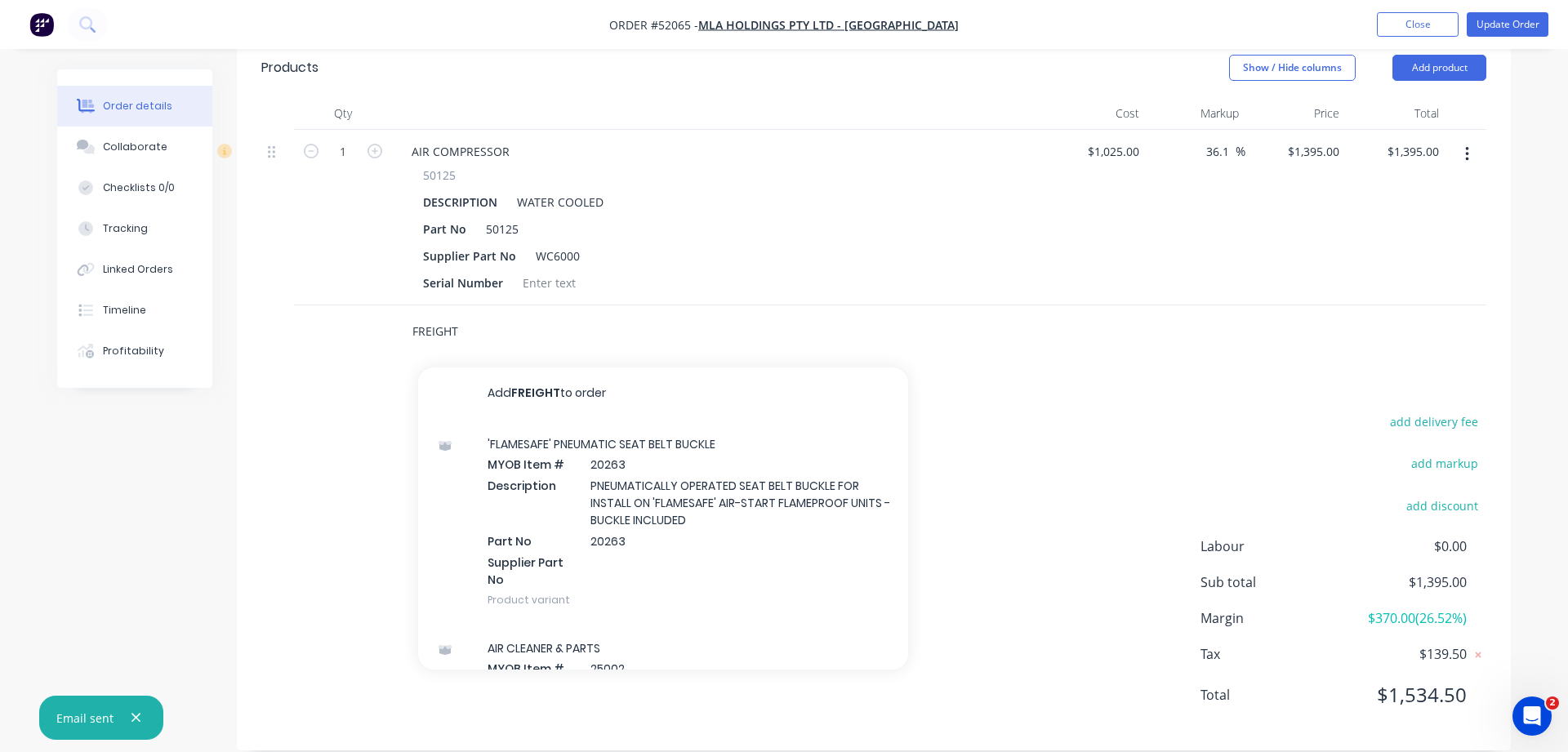
type input "FREIGHT"
click at [984, 523] on div "add delivery fee add markup add discount Labour $0.00 Sub total $1,395.00 Margi…" at bounding box center [874, 569] width 1225 height 315
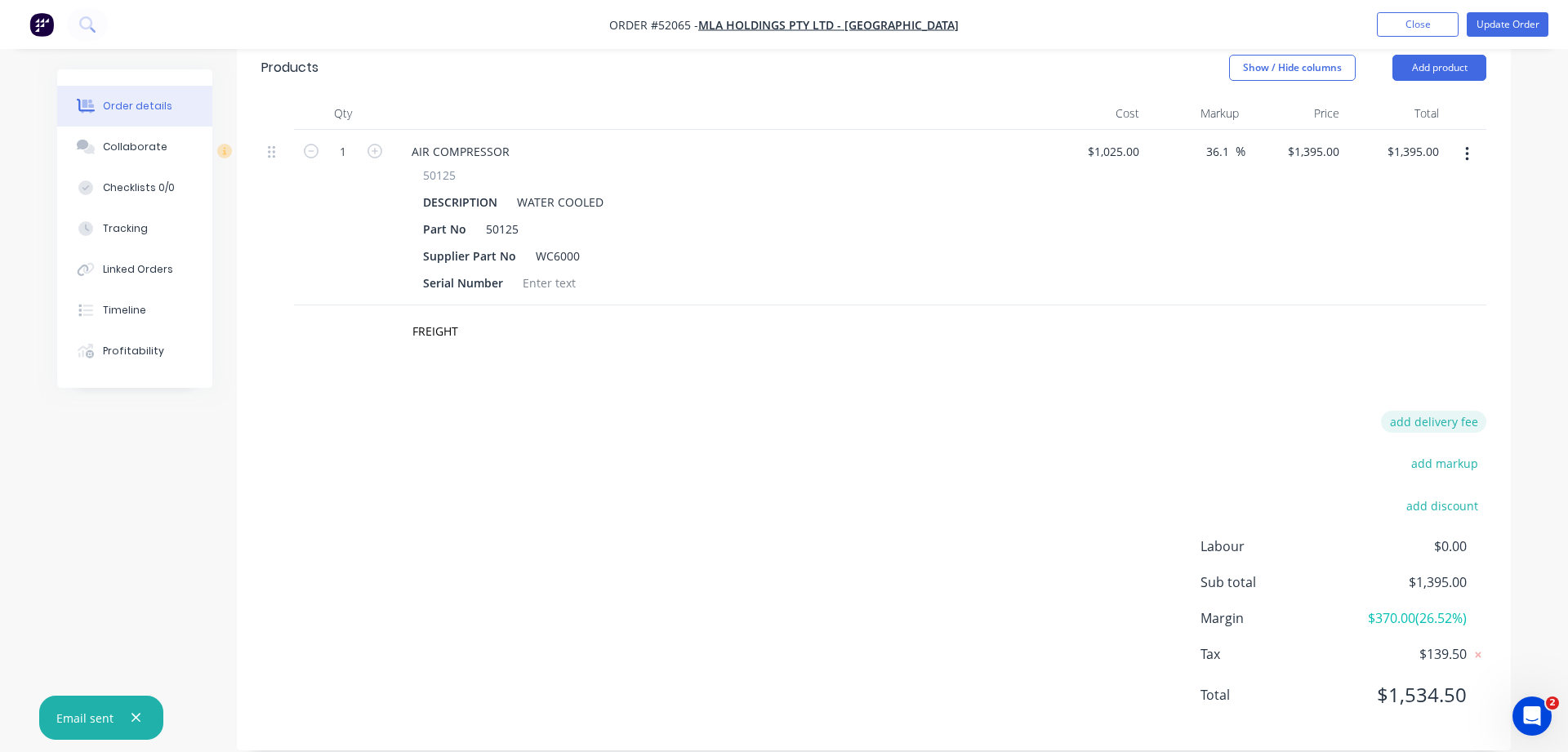
click at [1438, 411] on button "add delivery fee" at bounding box center [1434, 422] width 105 height 22
click at [1391, 415] on input at bounding box center [1422, 427] width 73 height 24
click at [1424, 415] on input at bounding box center [1422, 427] width 73 height 24
type input "40"
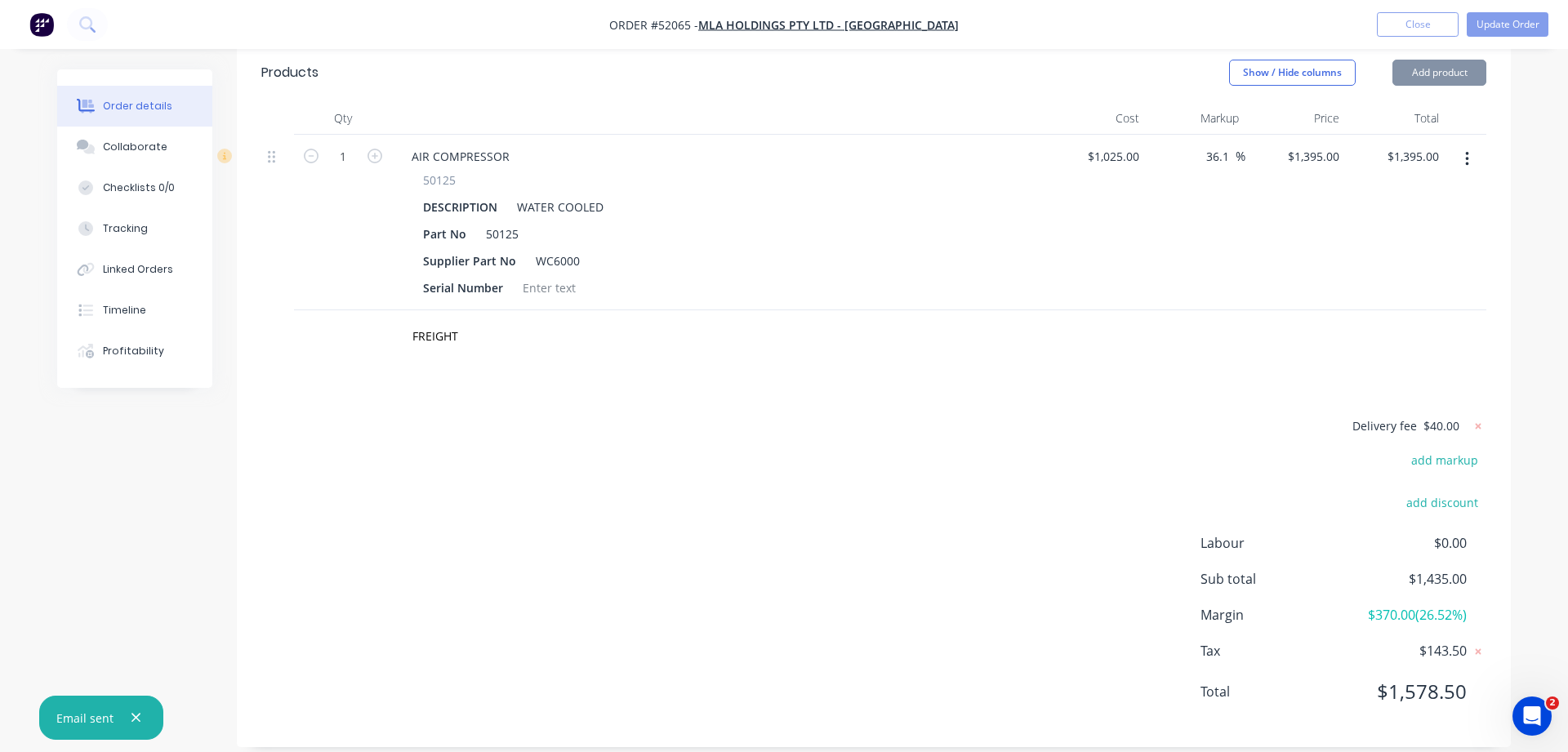
scroll to position [457, 0]
drag, startPoint x: 472, startPoint y: 315, endPoint x: 302, endPoint y: 330, distance: 170.7
click at [412, 329] on input "FREIGHT" at bounding box center [575, 339] width 327 height 33
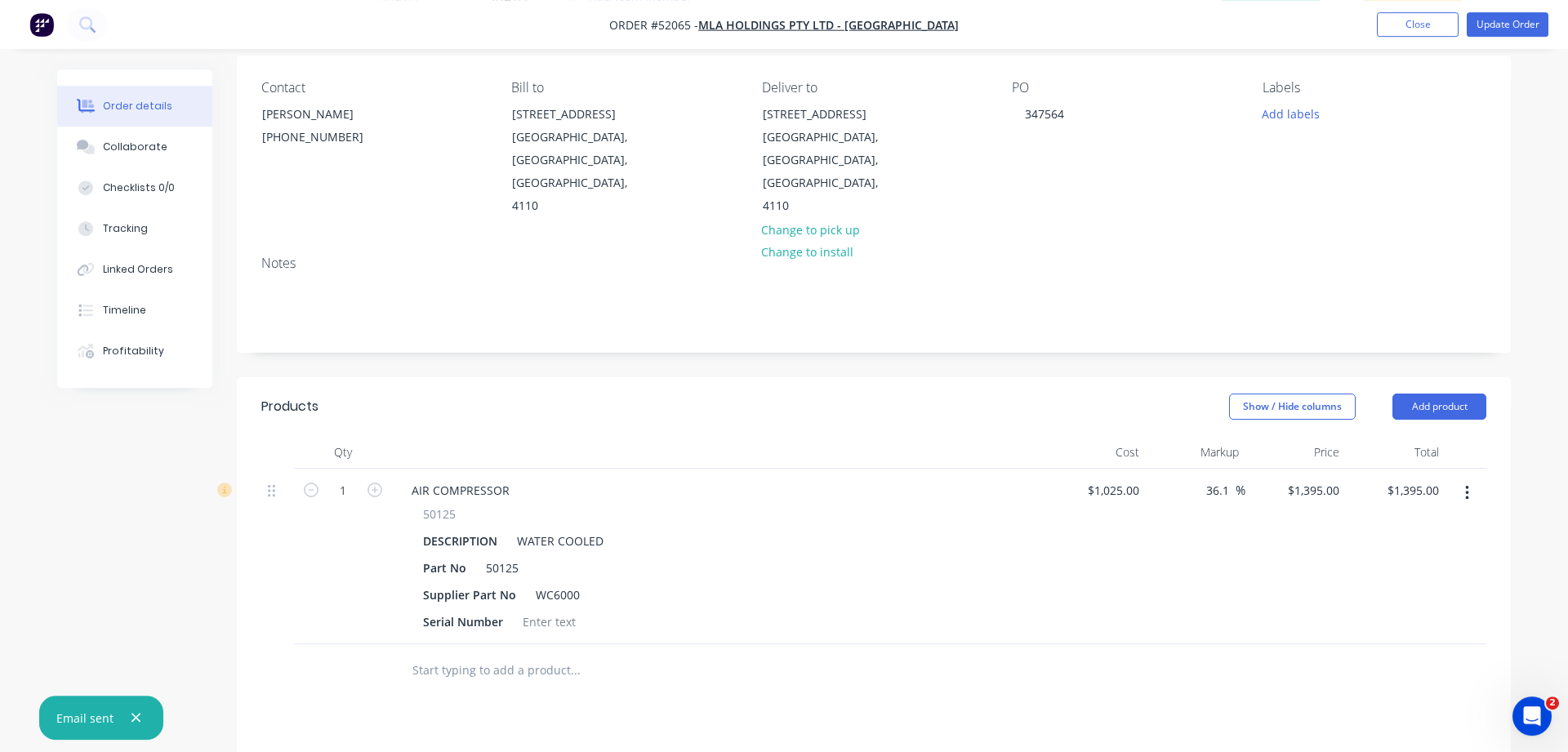
scroll to position [123, 0]
click at [1504, 28] on button "Update Order" at bounding box center [1507, 24] width 82 height 24
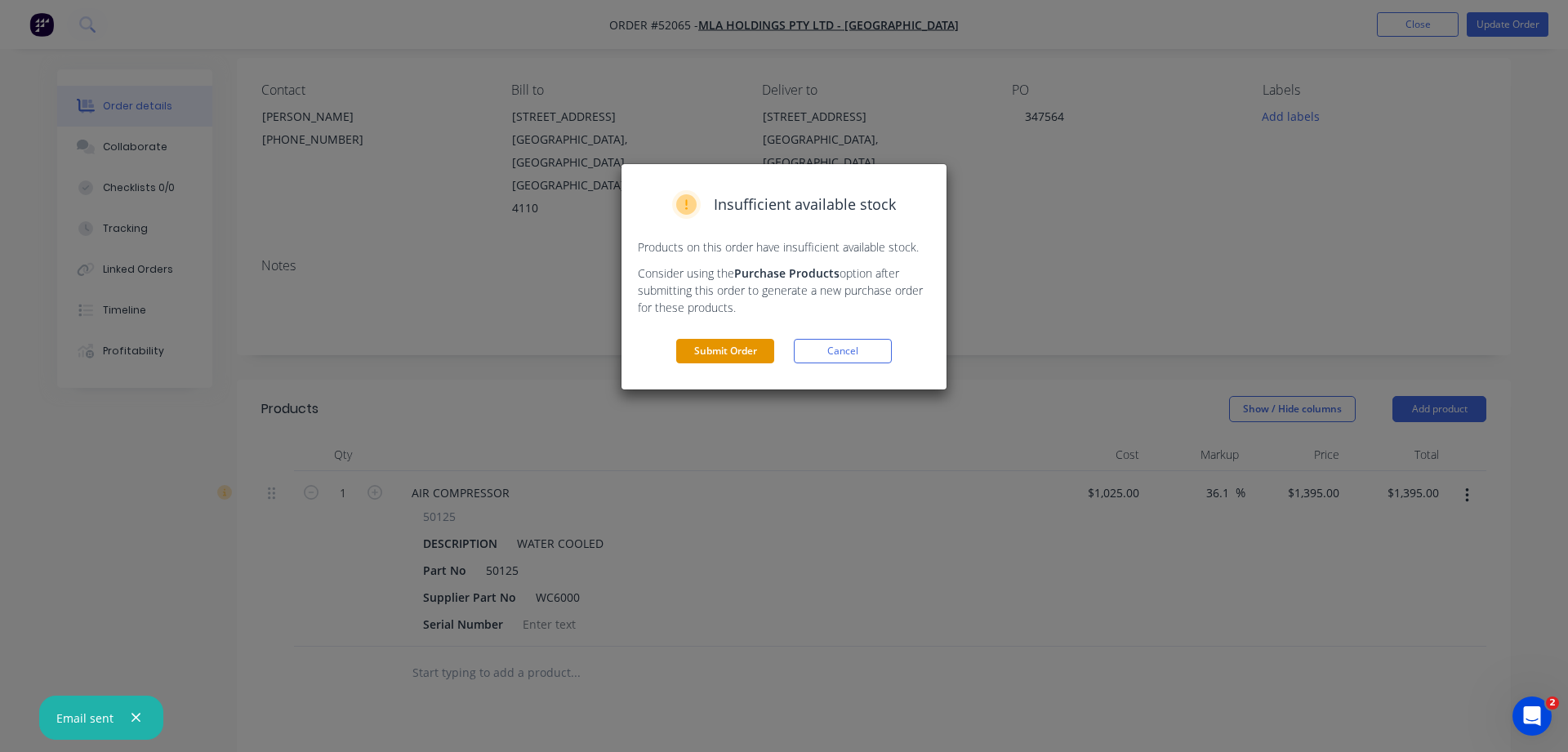
click at [726, 354] on button "Submit Order" at bounding box center [725, 351] width 98 height 24
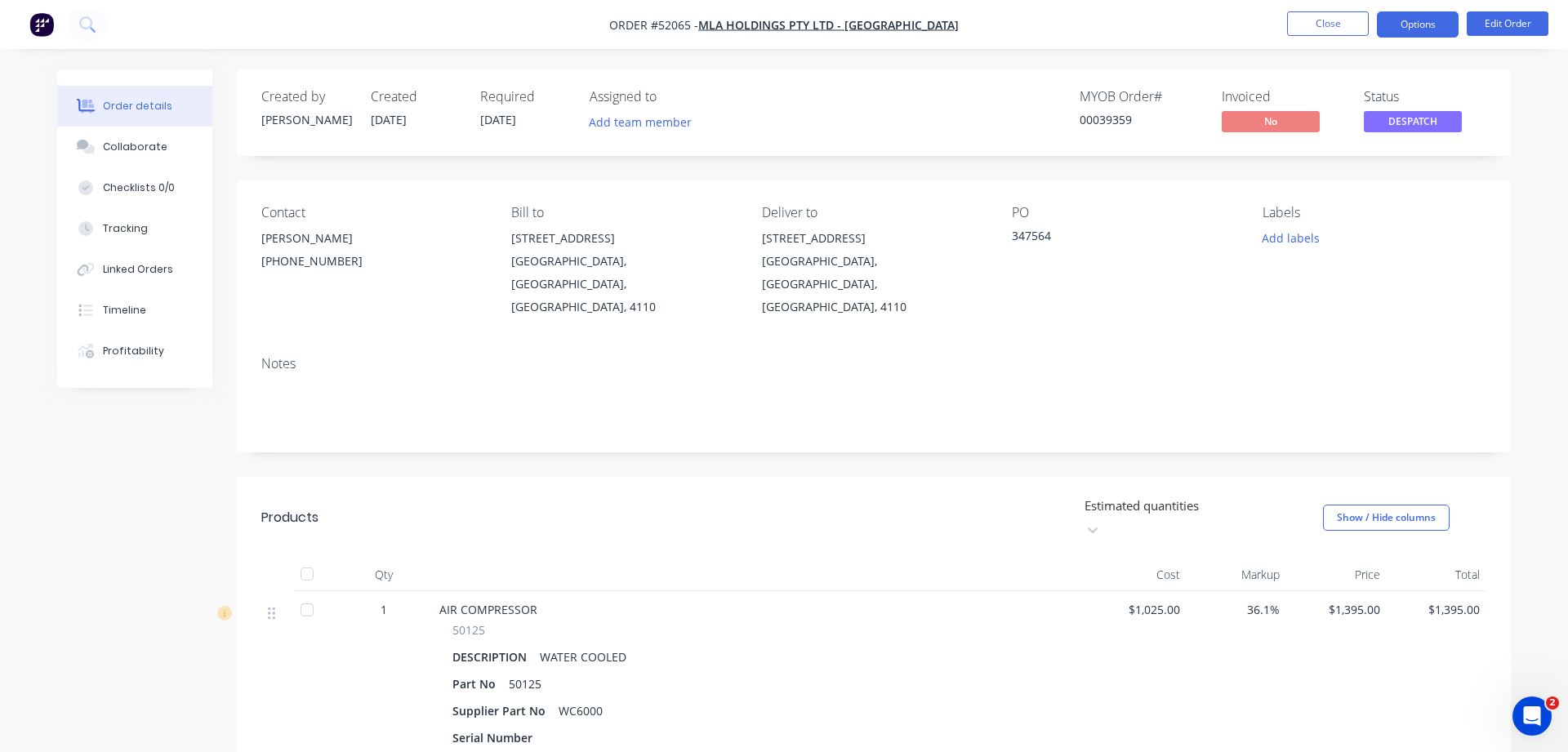
click at [1409, 27] on button "Options" at bounding box center [1417, 24] width 82 height 26
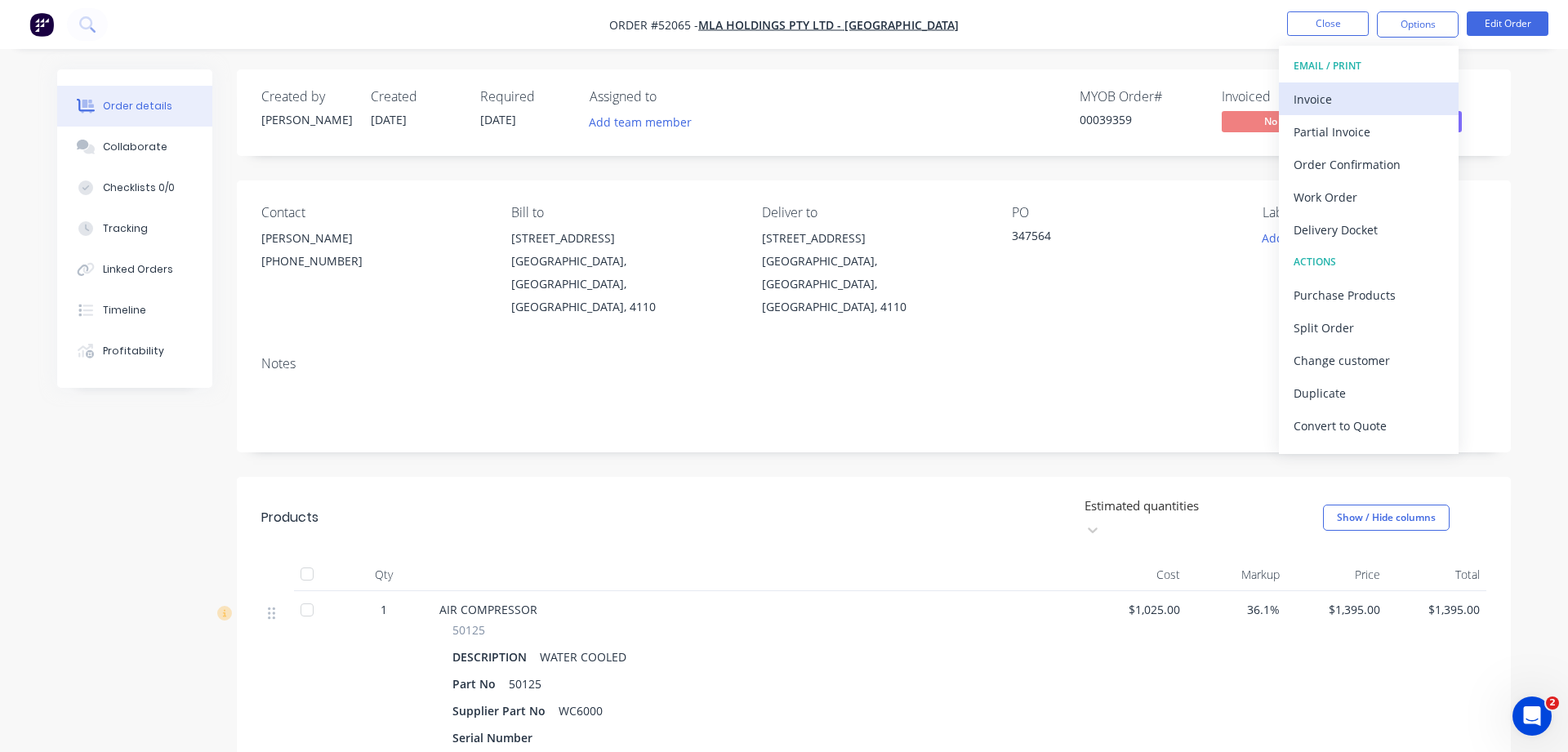
click at [1304, 102] on div "Invoice" at bounding box center [1369, 98] width 150 height 23
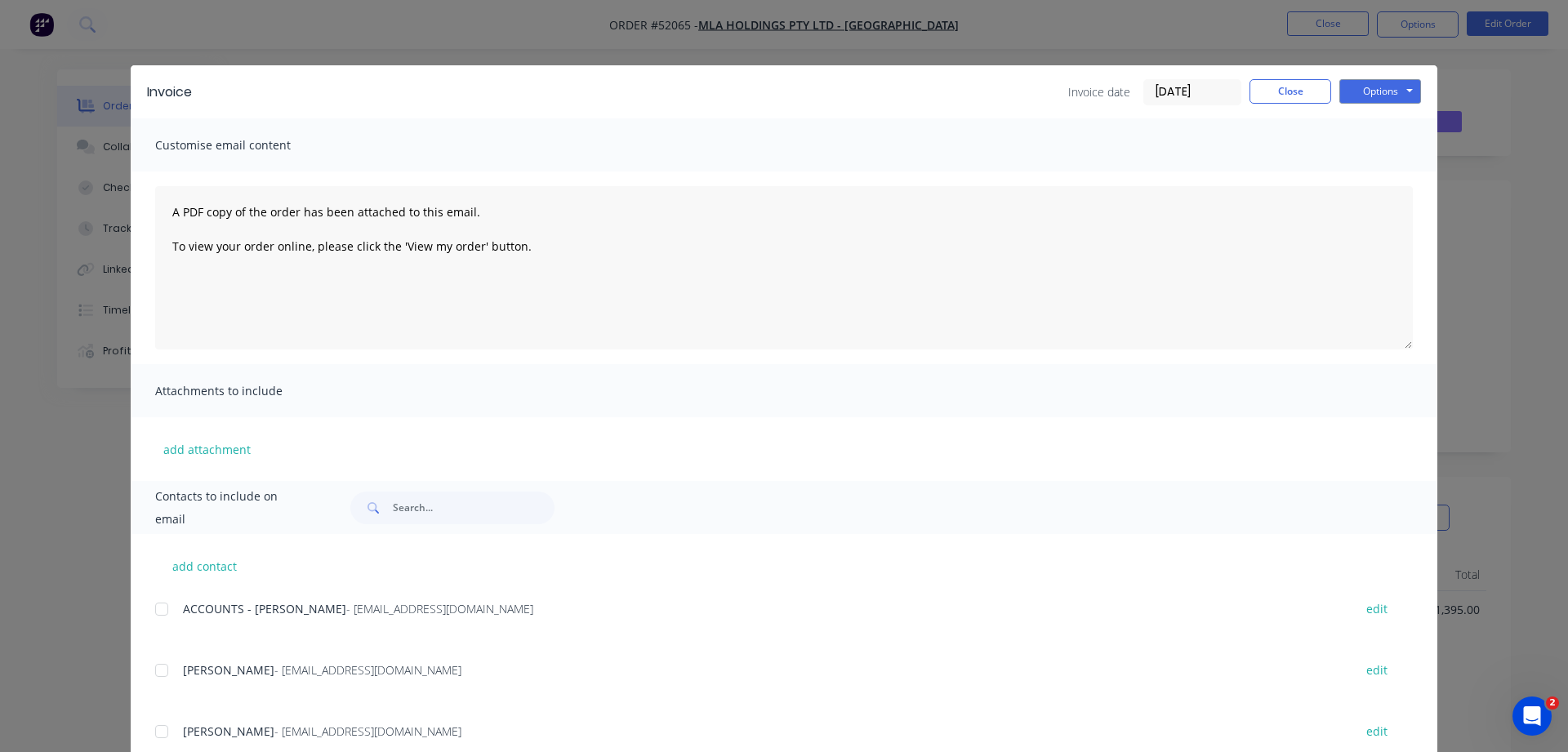
click at [156, 608] on div at bounding box center [162, 609] width 33 height 33
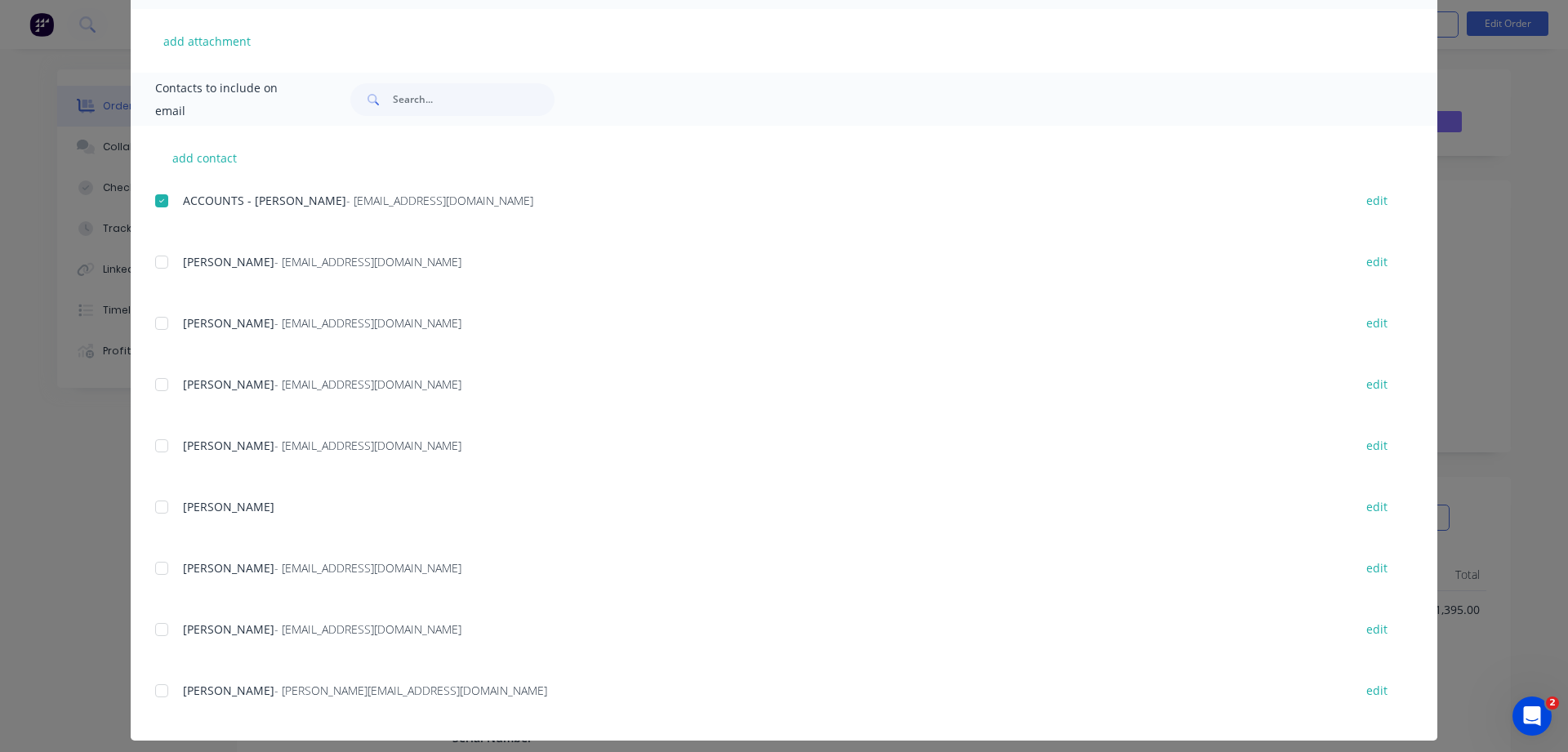
scroll to position [420, 0]
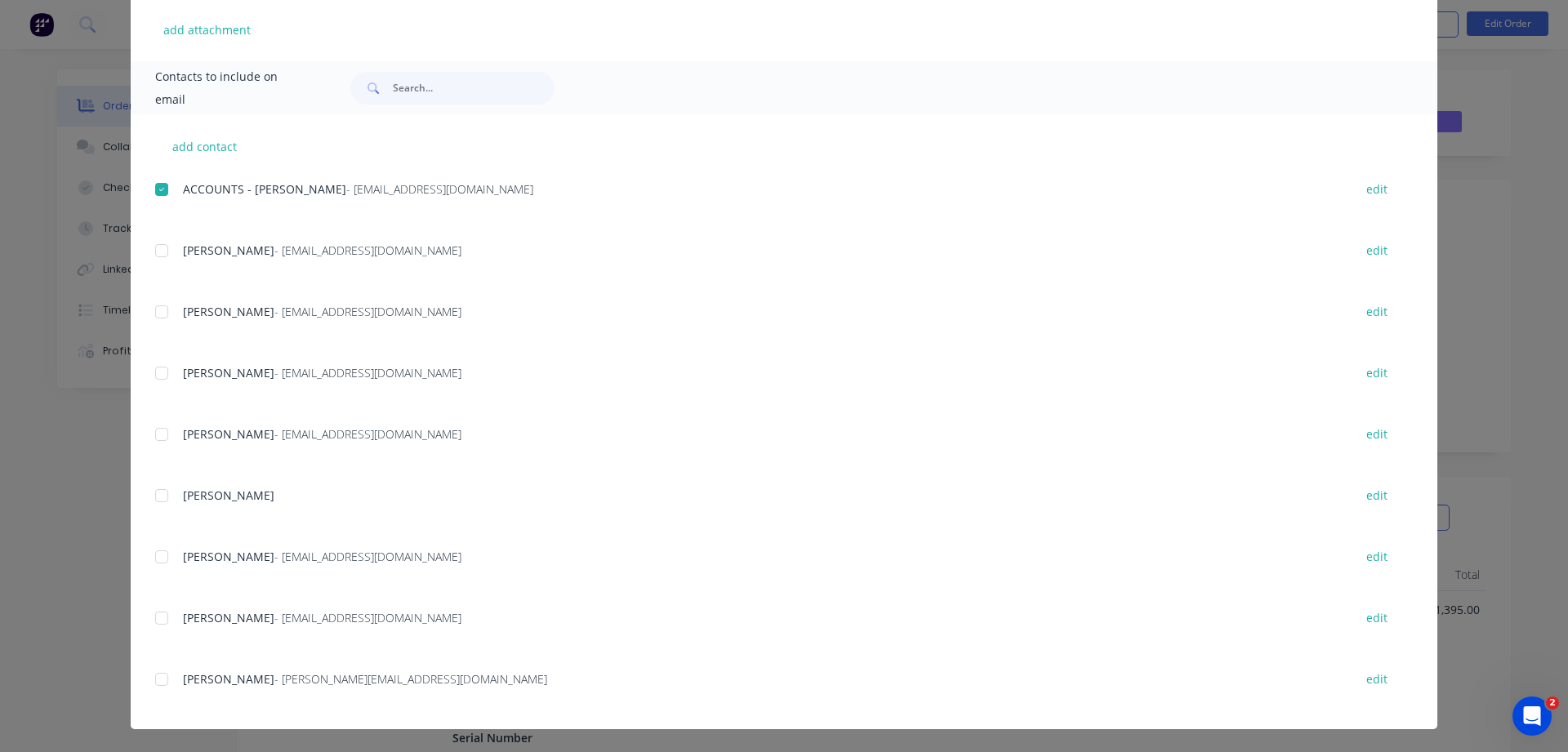
click at [166, 432] on div at bounding box center [162, 434] width 33 height 33
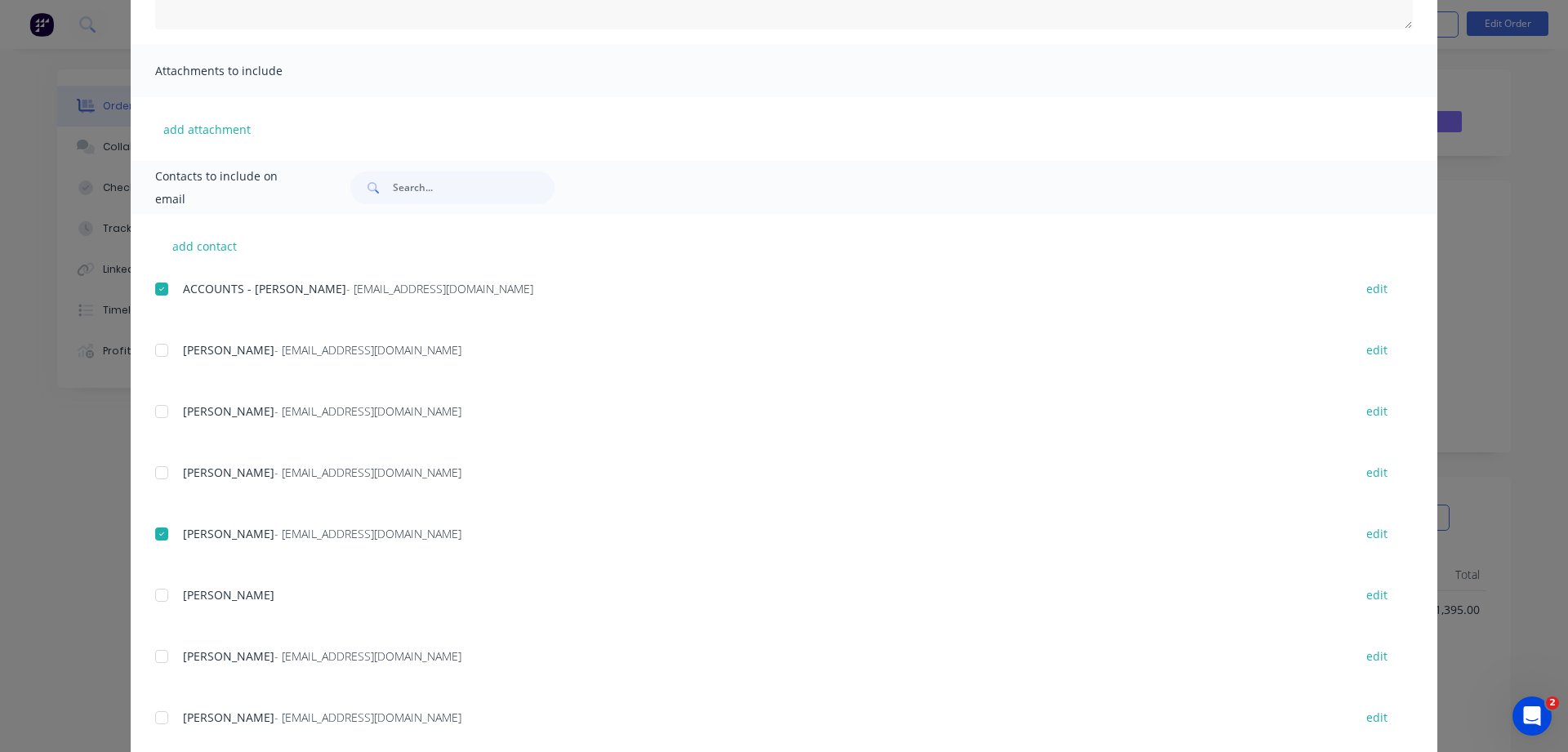
scroll to position [0, 0]
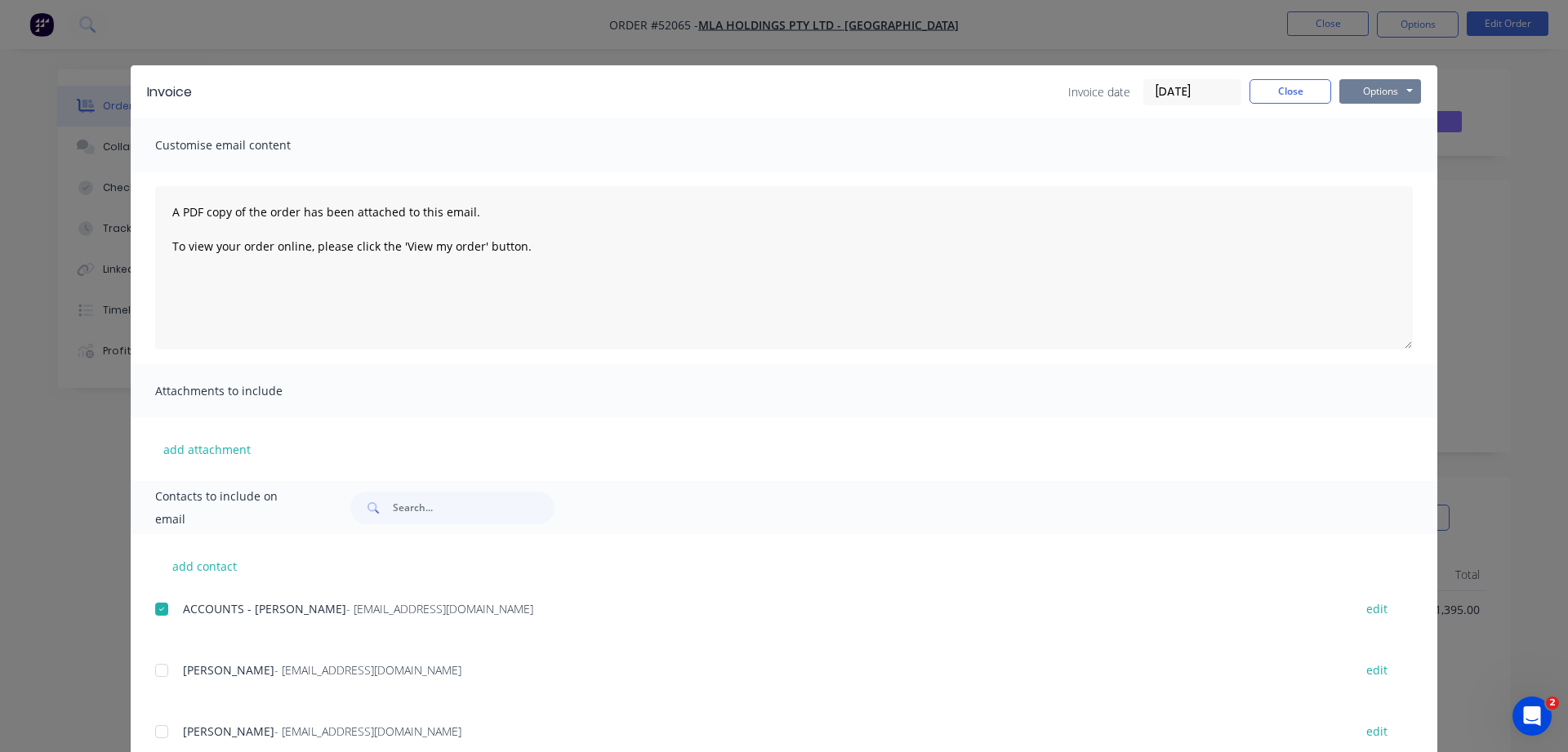
click at [1366, 96] on button "Options" at bounding box center [1380, 91] width 82 height 24
click at [1388, 173] on button "Email" at bounding box center [1391, 174] width 104 height 27
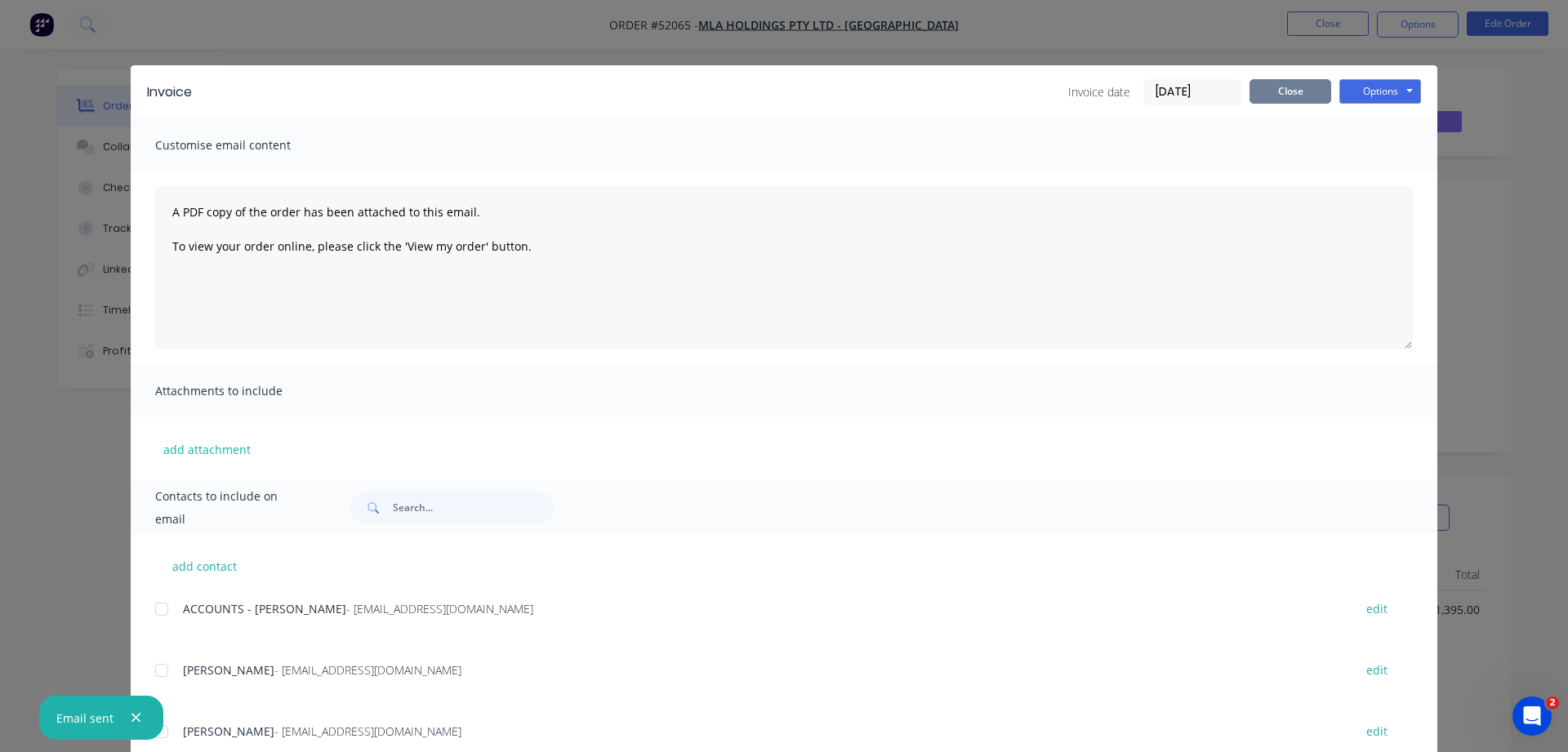
click at [1324, 100] on button "Close" at bounding box center [1290, 91] width 82 height 24
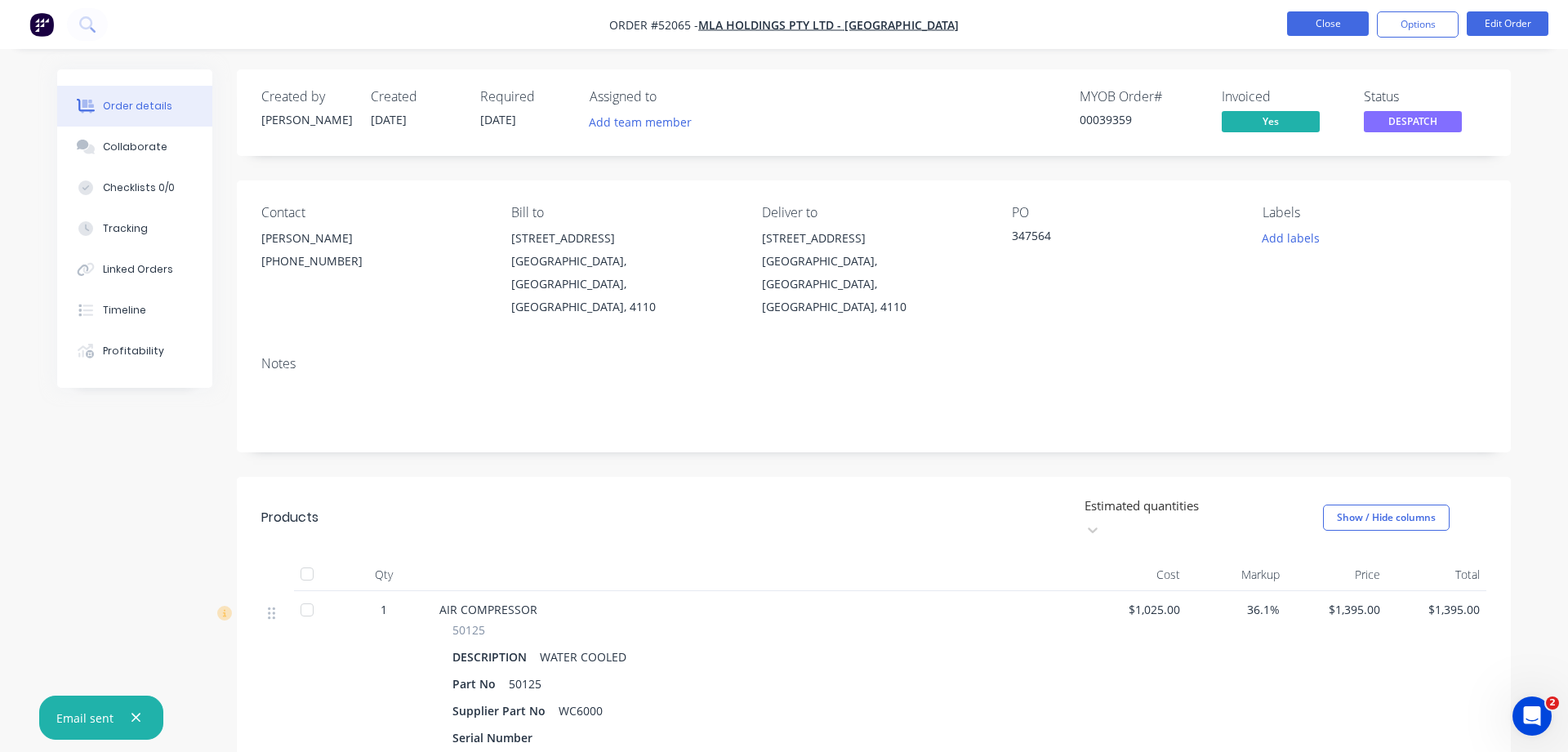
click at [1332, 23] on button "Close" at bounding box center [1328, 23] width 82 height 24
